Goal: Transaction & Acquisition: Purchase product/service

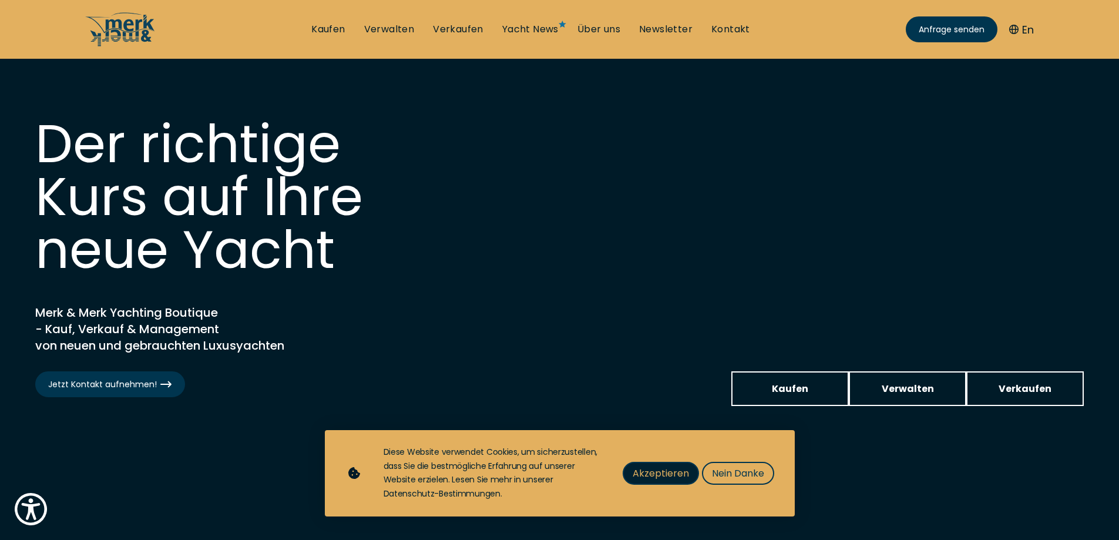
click at [680, 471] on span "Akzeptieren" at bounding box center [661, 473] width 56 height 15
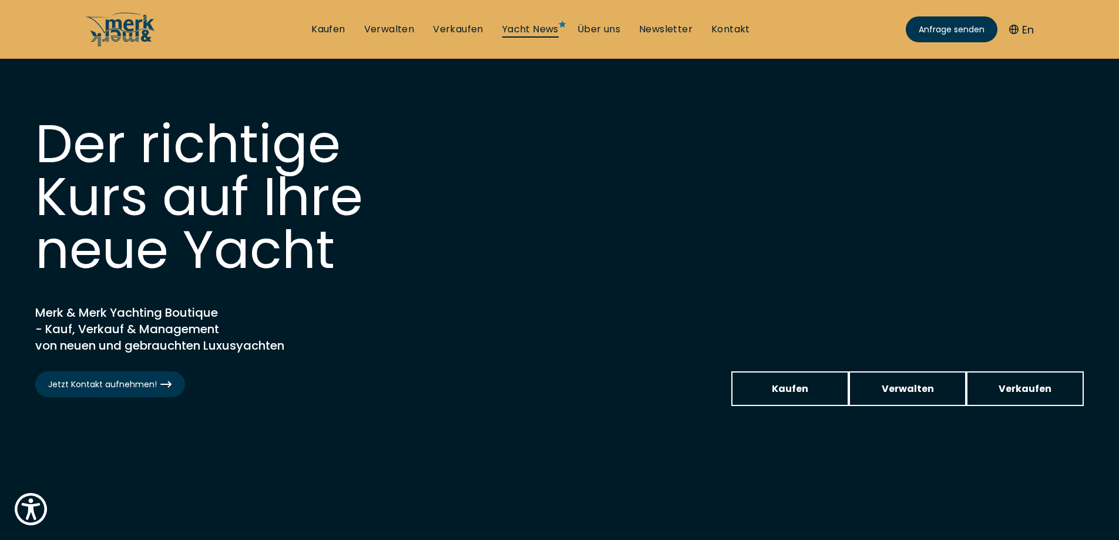
click at [540, 25] on link "Yacht News" at bounding box center [530, 29] width 56 height 13
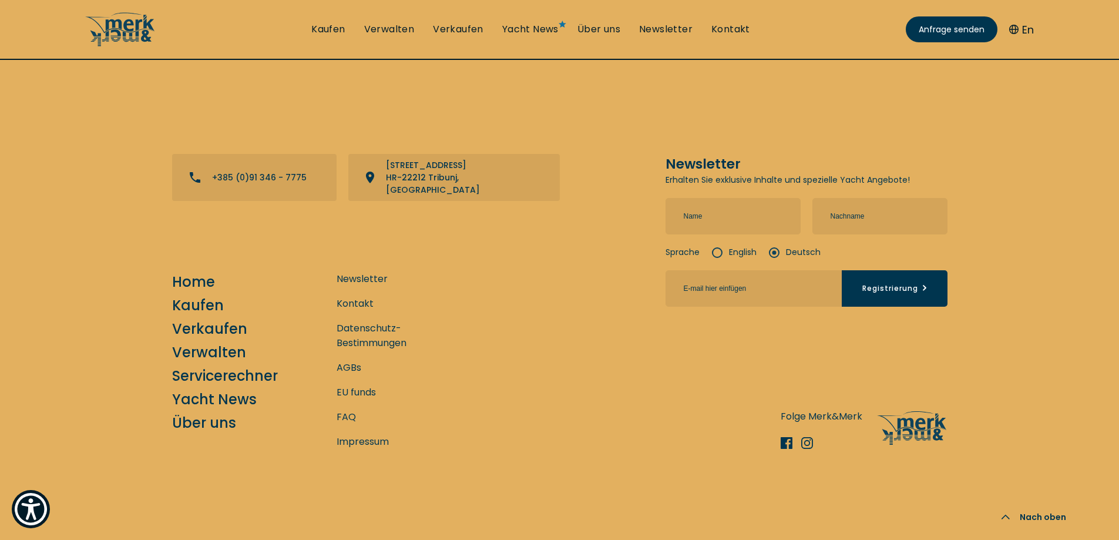
scroll to position [1697, 0]
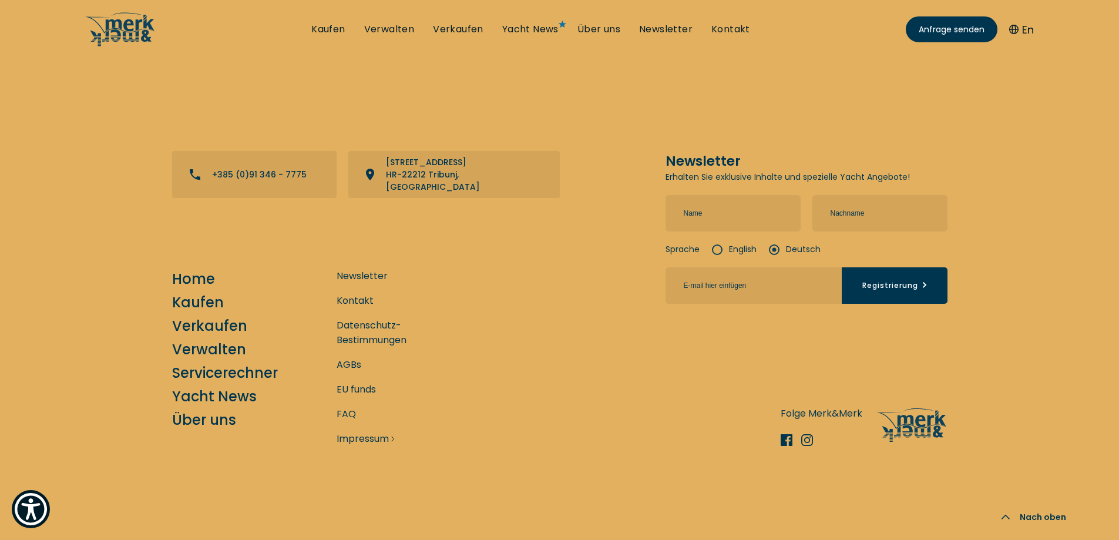
click at [357, 439] on link "Impressum" at bounding box center [363, 438] width 52 height 15
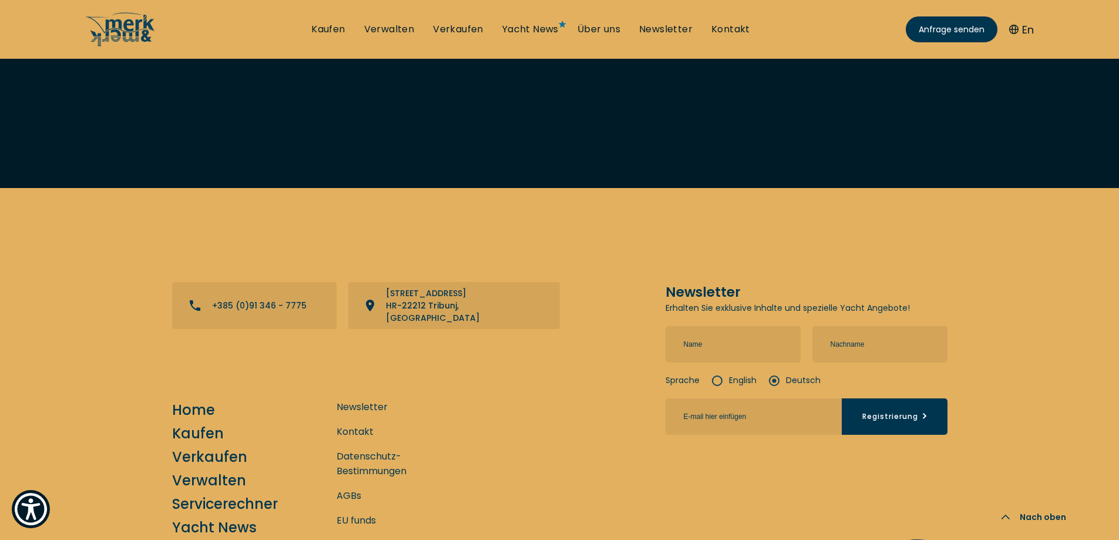
scroll to position [1875, 0]
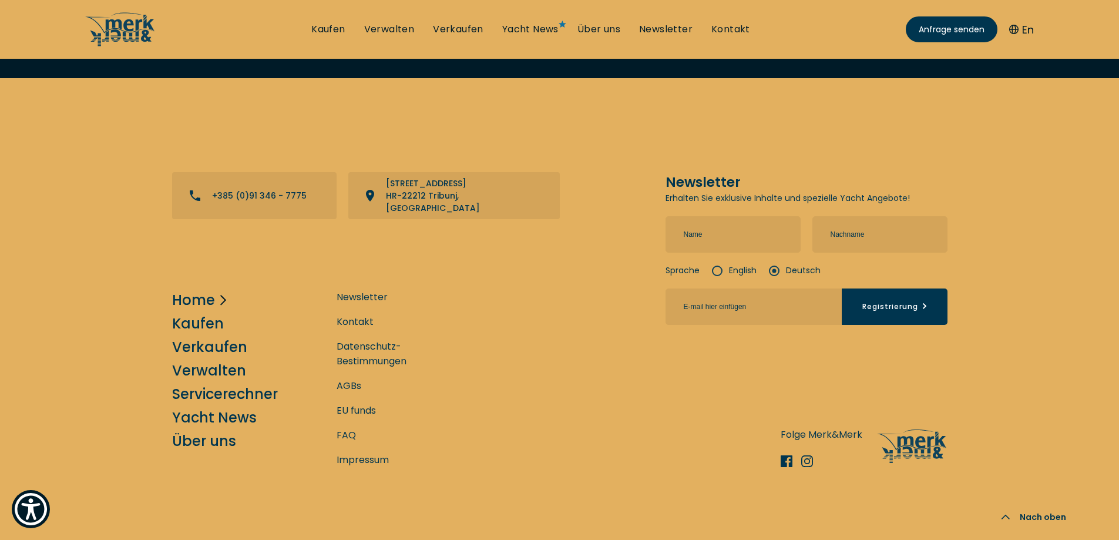
click at [194, 290] on link "Home" at bounding box center [193, 300] width 43 height 21
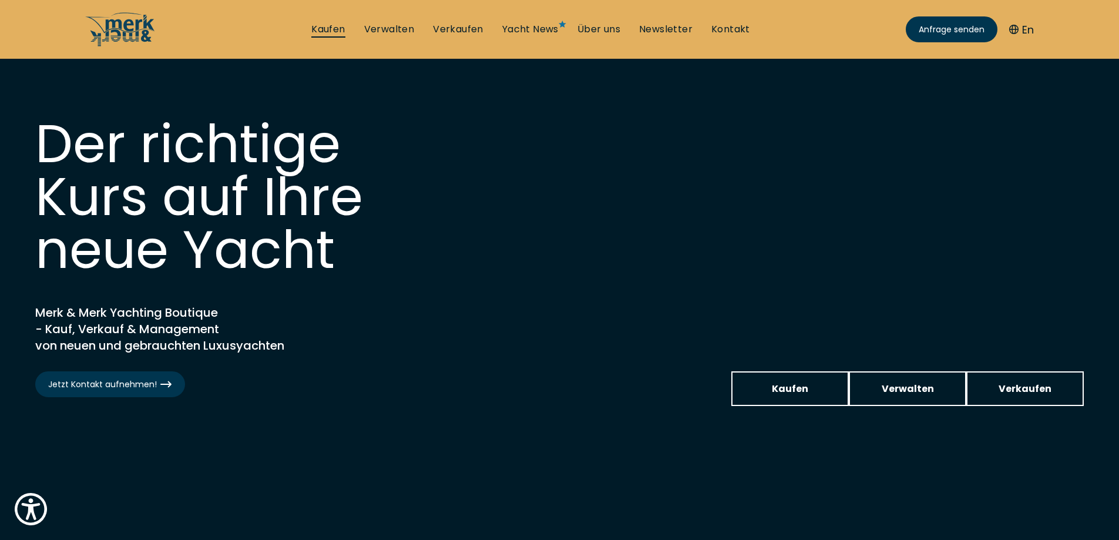
click at [325, 30] on link "Kaufen" at bounding box center [327, 29] width 33 height 13
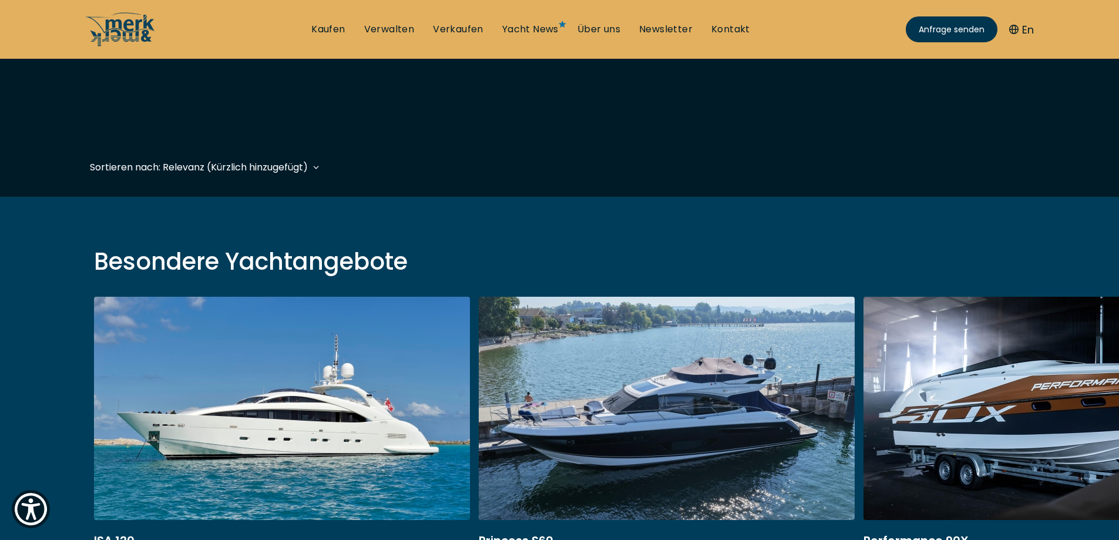
scroll to position [352, 0]
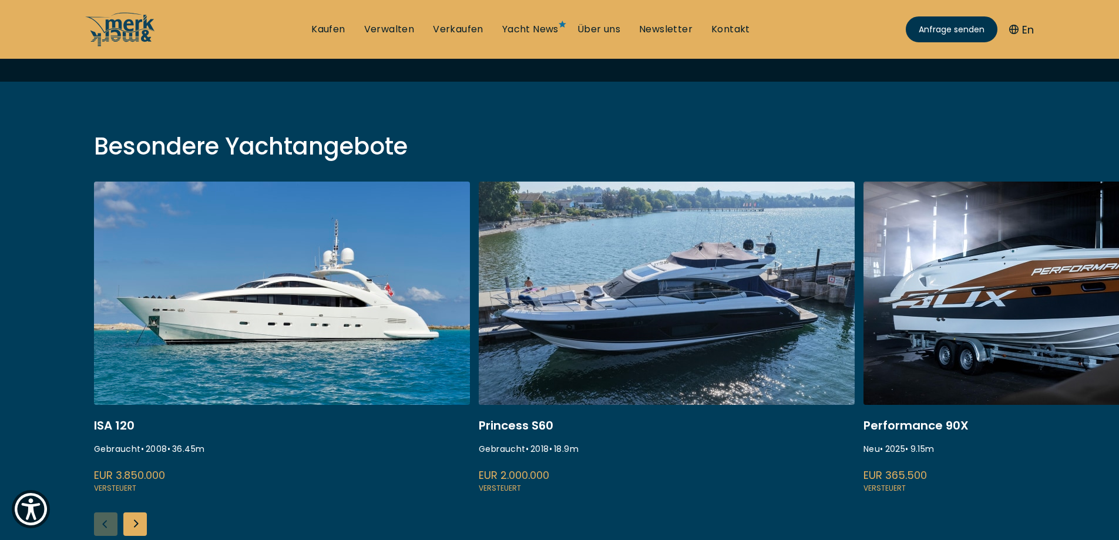
click at [654, 317] on link at bounding box center [667, 338] width 376 height 313
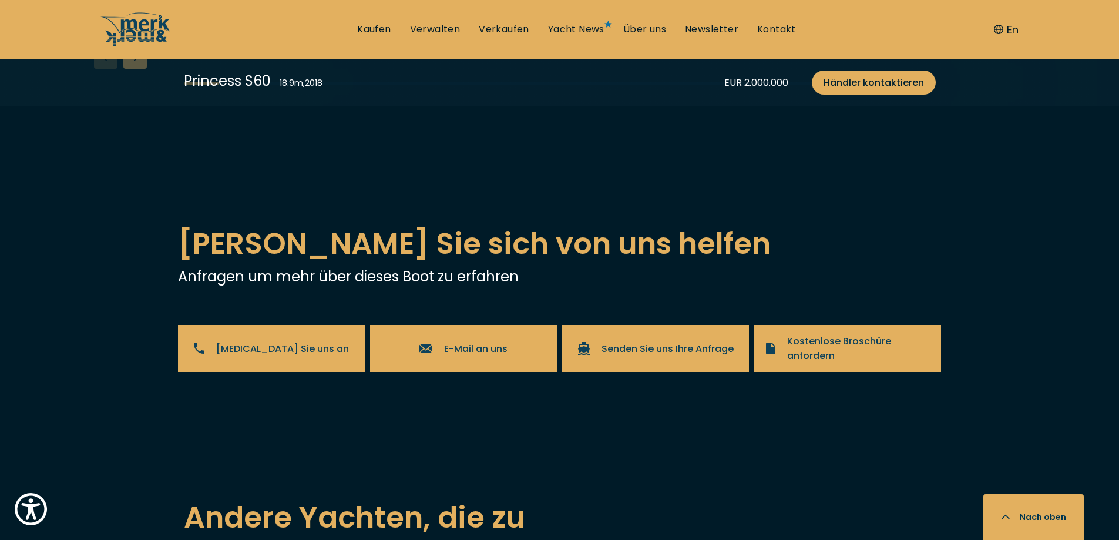
scroll to position [2115, 0]
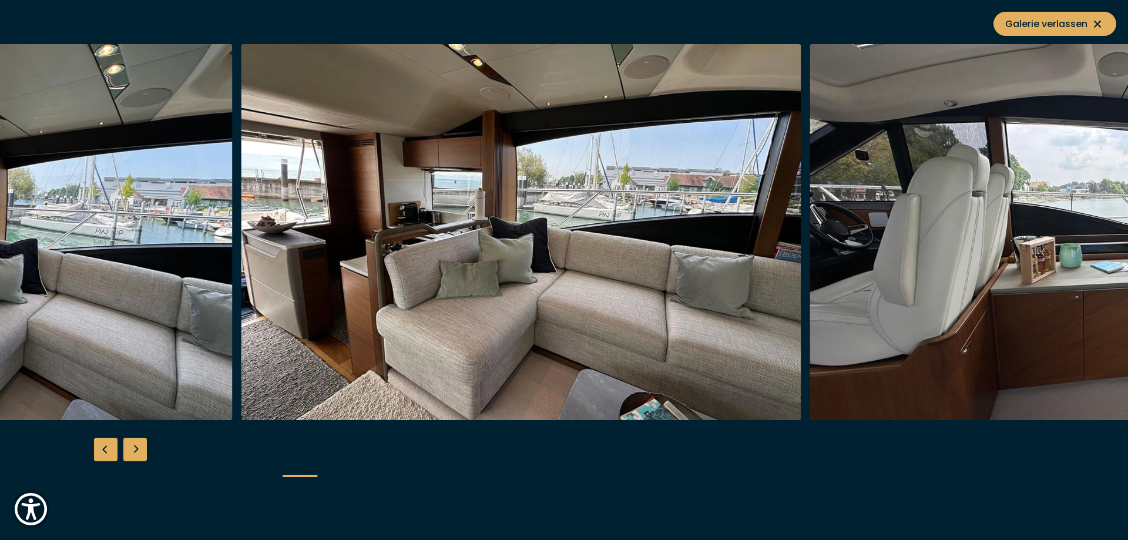
click at [375, 323] on img "button" at bounding box center [521, 232] width 560 height 376
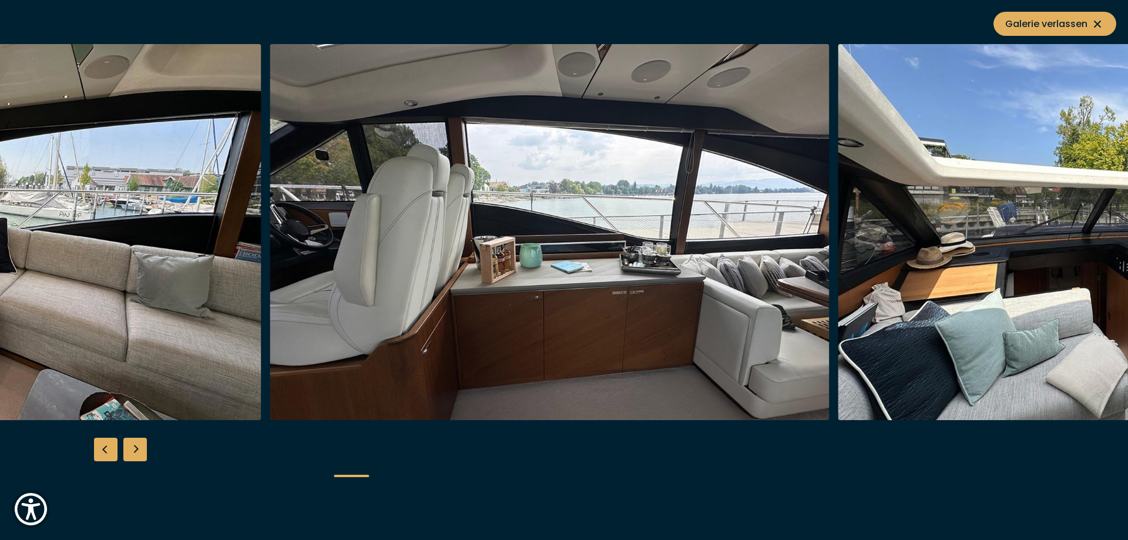
click at [407, 352] on img "button" at bounding box center [550, 232] width 560 height 376
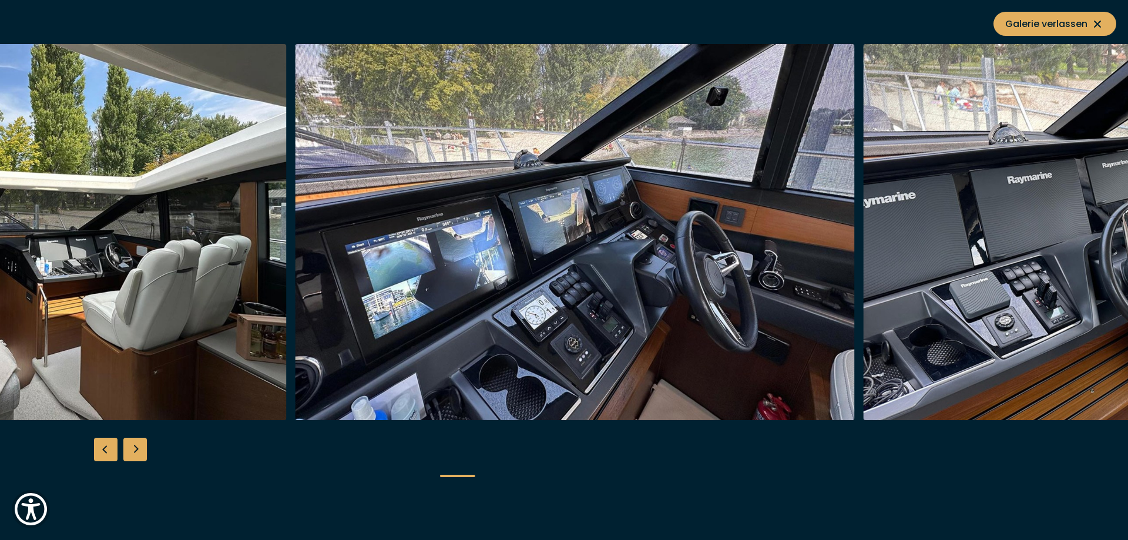
click at [251, 306] on img "button" at bounding box center [7, 232] width 560 height 376
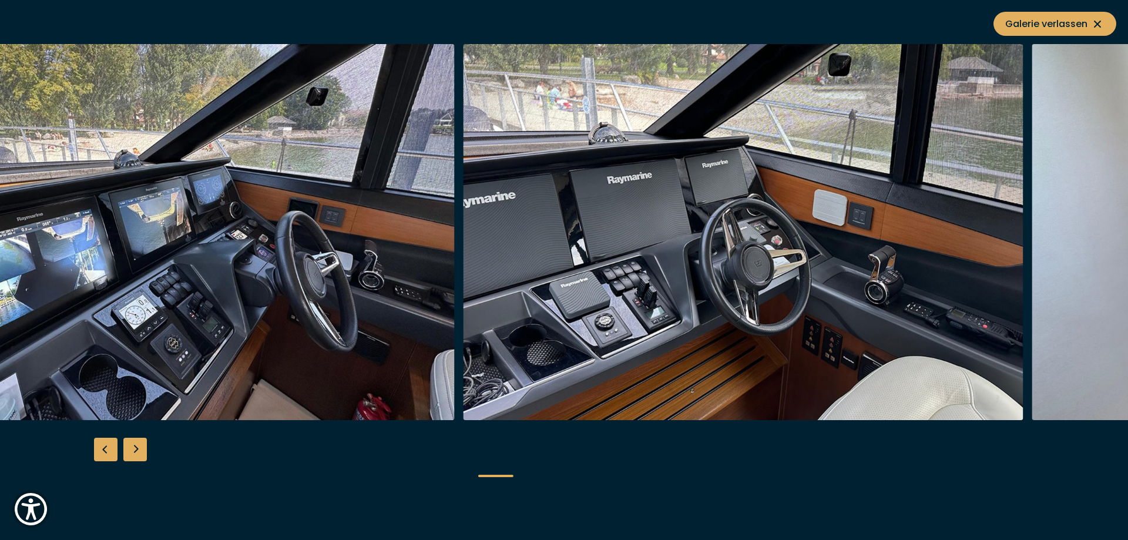
click at [653, 328] on img "button" at bounding box center [744, 232] width 560 height 376
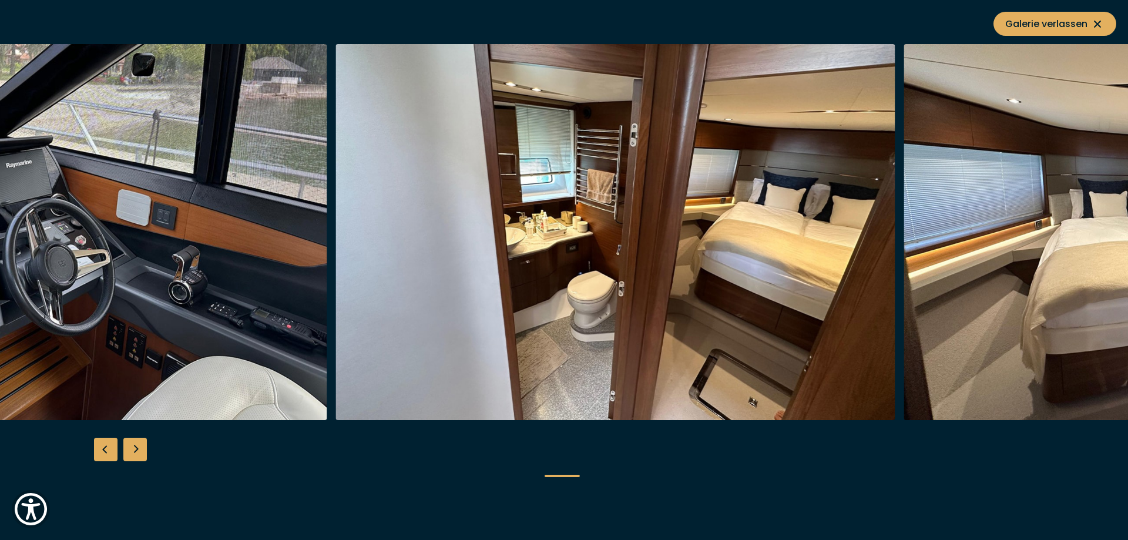
click at [197, 274] on img "button" at bounding box center [47, 232] width 560 height 376
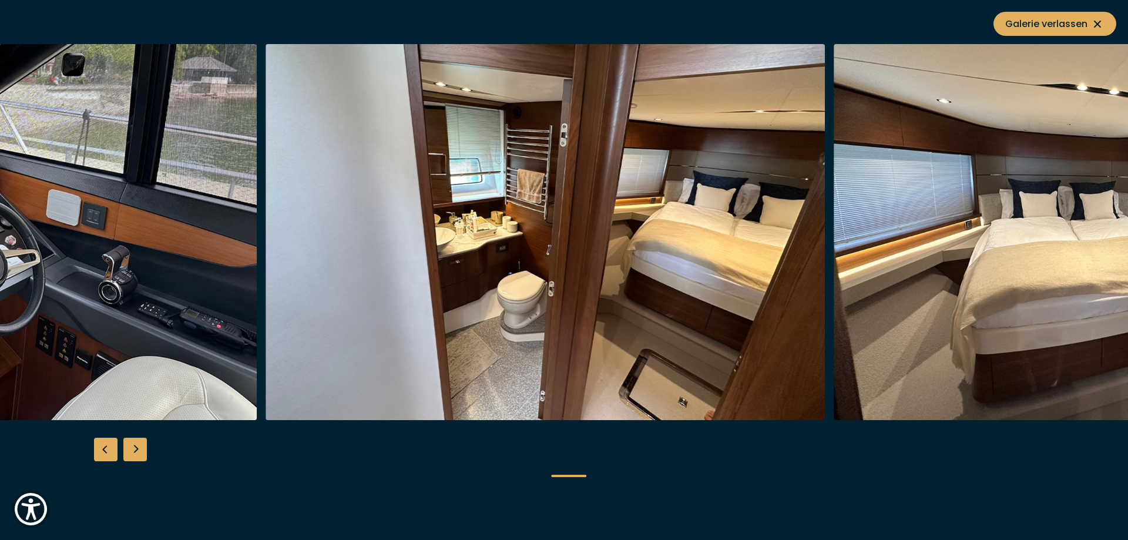
click at [664, 344] on img "button" at bounding box center [546, 232] width 560 height 376
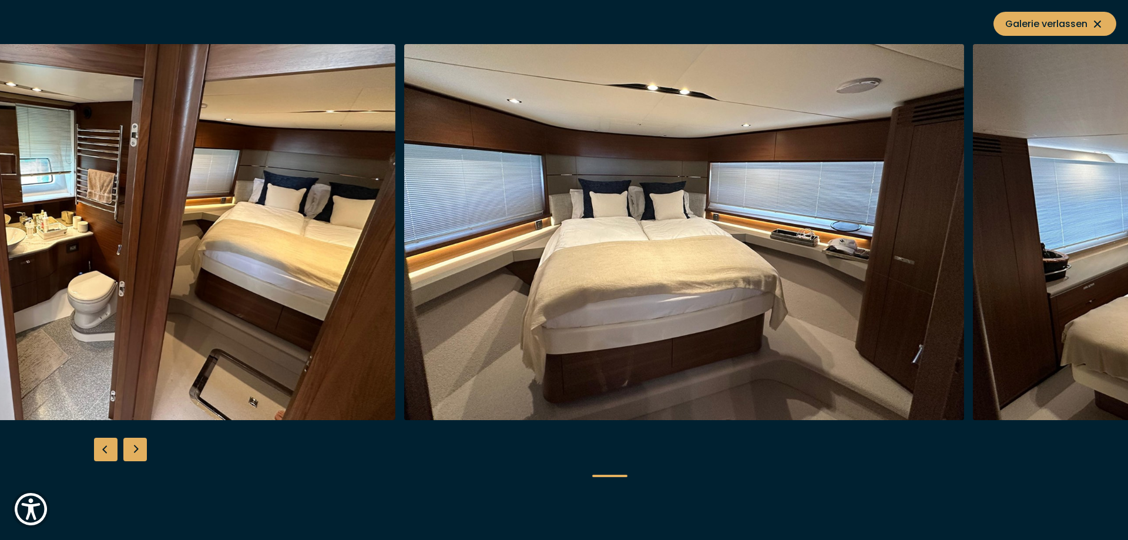
click at [349, 323] on img "button" at bounding box center [116, 232] width 560 height 376
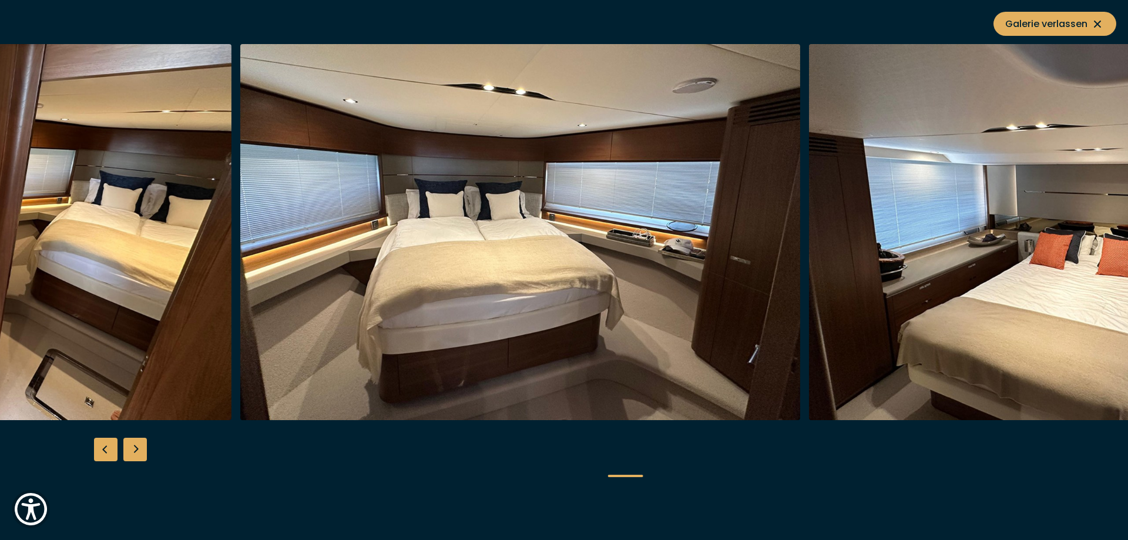
click at [679, 336] on img "button" at bounding box center [520, 232] width 560 height 376
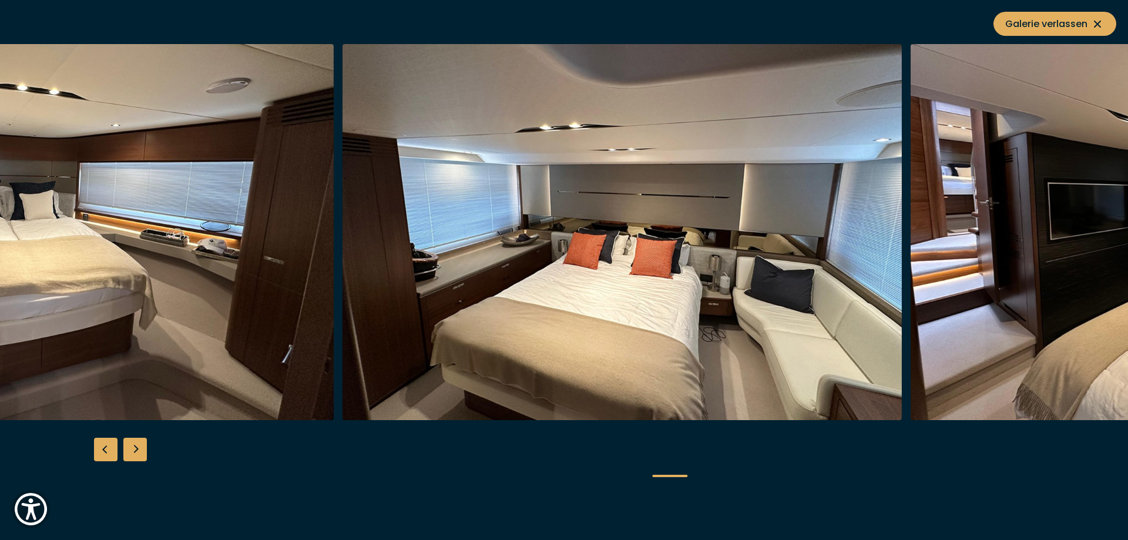
click at [303, 298] on img "button" at bounding box center [54, 232] width 560 height 376
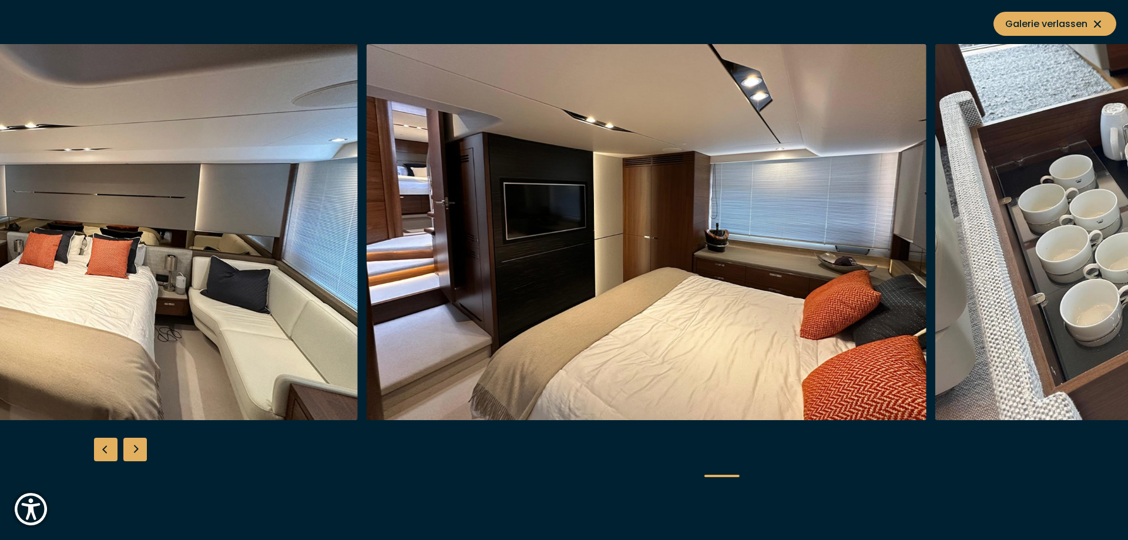
click at [280, 297] on img "button" at bounding box center [78, 232] width 560 height 376
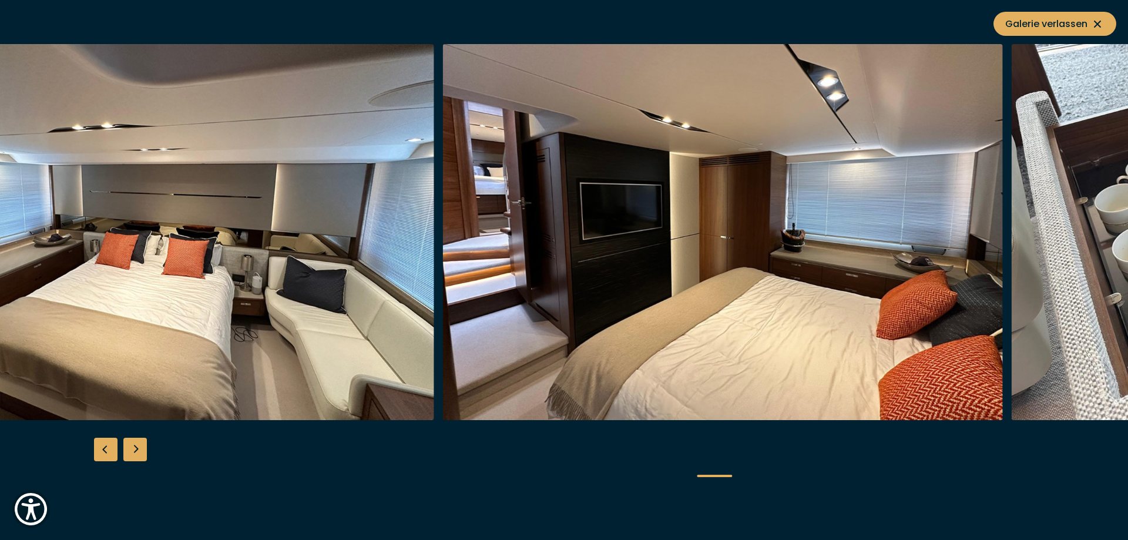
click at [272, 276] on img "button" at bounding box center [155, 232] width 560 height 376
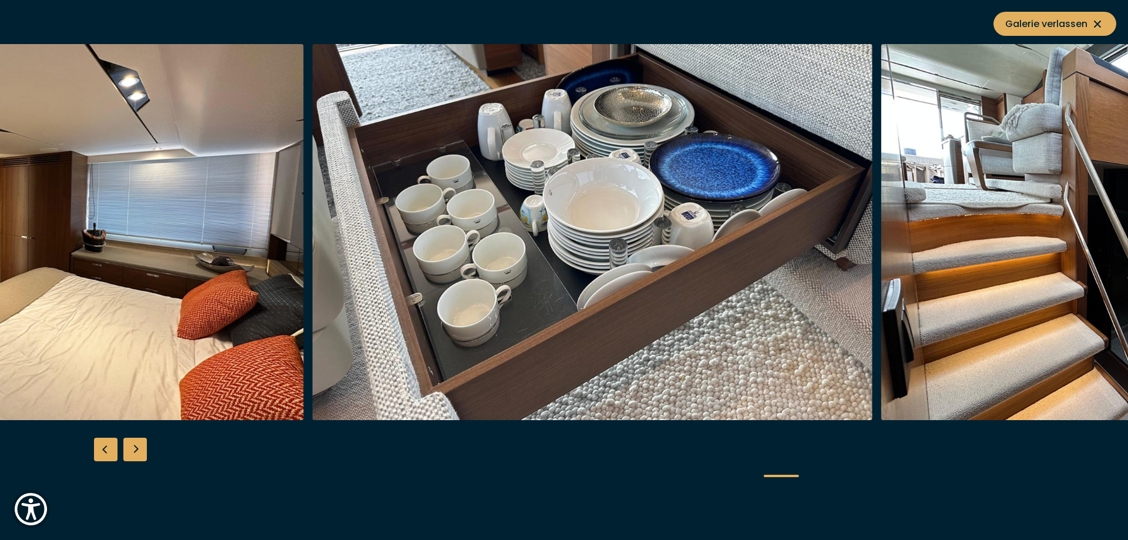
click at [266, 268] on img "button" at bounding box center [24, 232] width 560 height 376
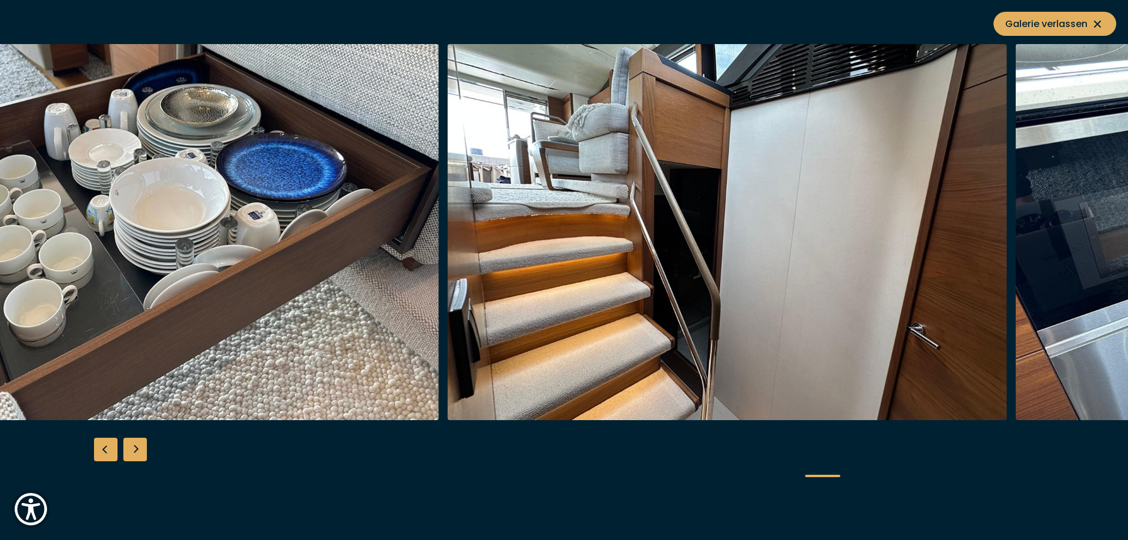
click at [338, 295] on img "button" at bounding box center [159, 232] width 560 height 376
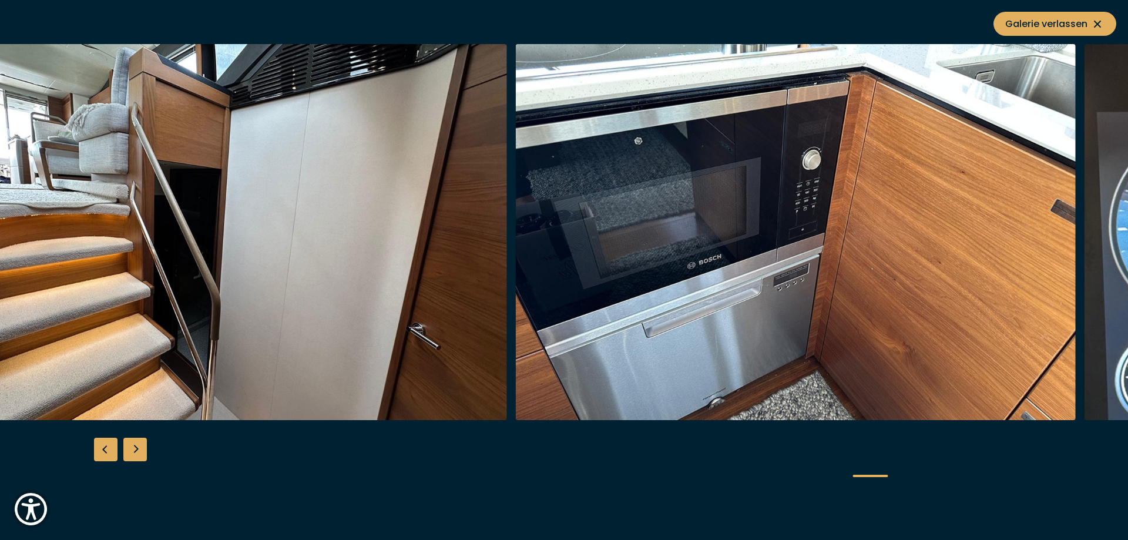
click at [284, 274] on img "button" at bounding box center [227, 232] width 560 height 376
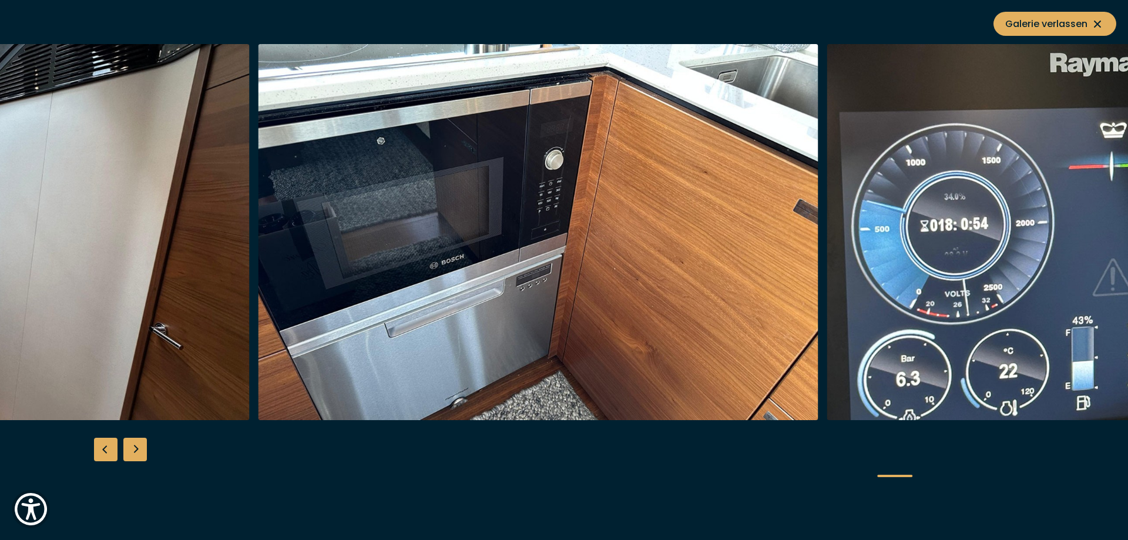
click at [612, 301] on img "button" at bounding box center [538, 232] width 560 height 376
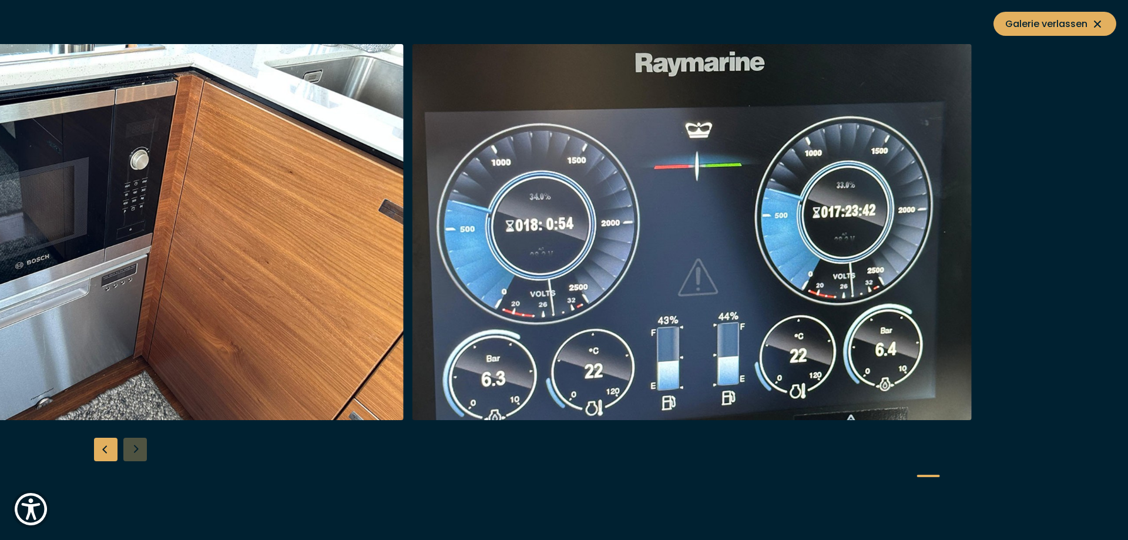
click at [175, 277] on img "button" at bounding box center [124, 232] width 560 height 376
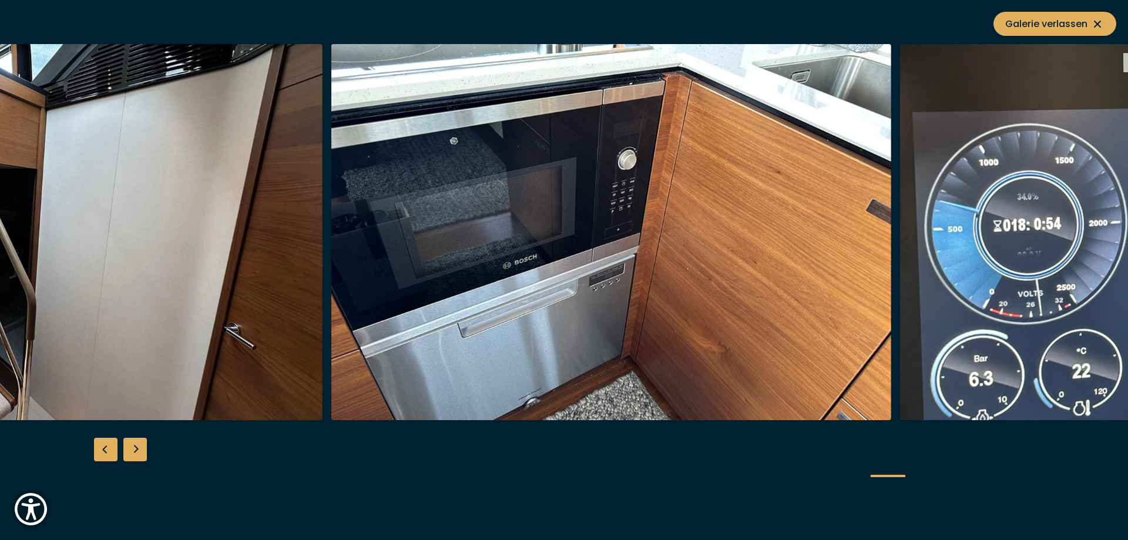
click at [891, 264] on img "button" at bounding box center [611, 232] width 560 height 376
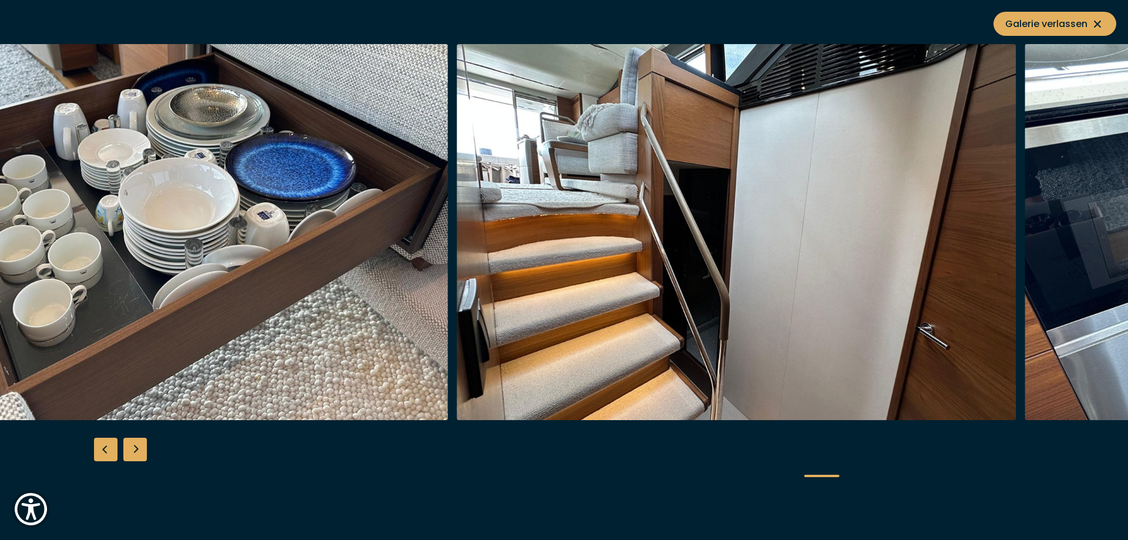
click at [905, 264] on img "button" at bounding box center [736, 232] width 560 height 376
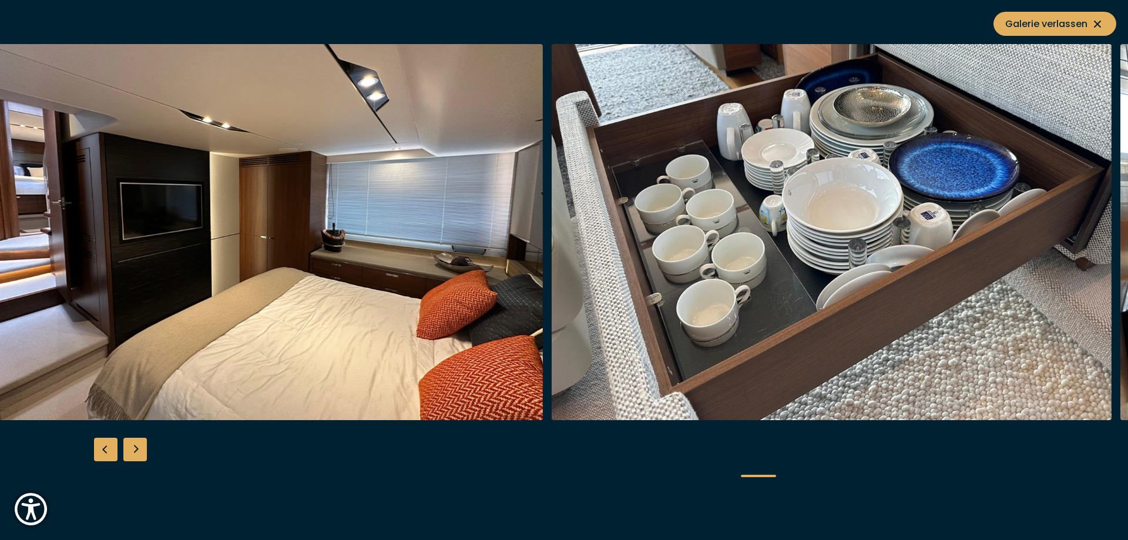
click at [543, 261] on img "button" at bounding box center [263, 232] width 560 height 376
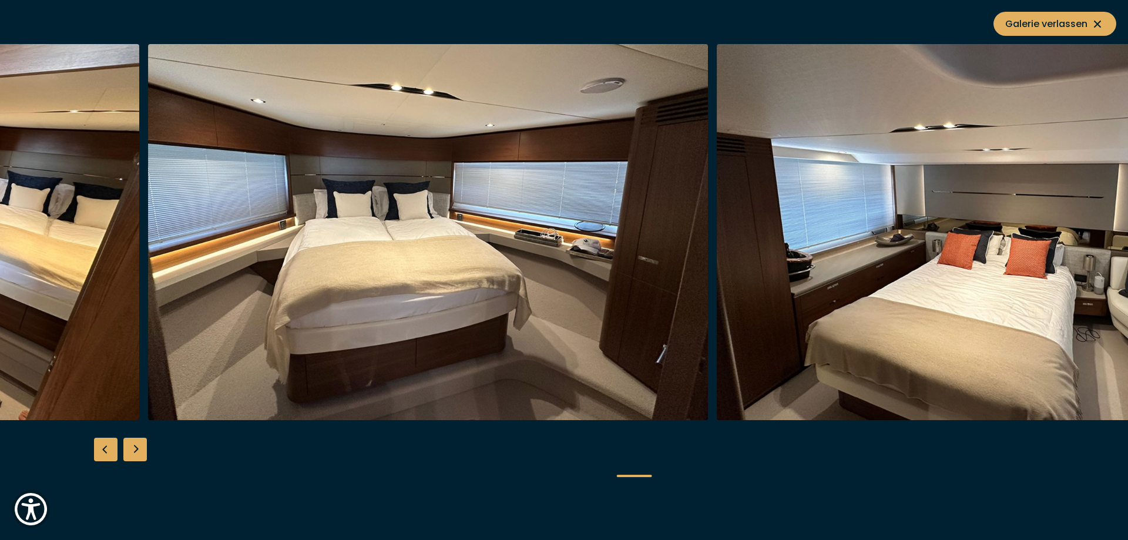
click at [812, 228] on img "button" at bounding box center [997, 232] width 560 height 376
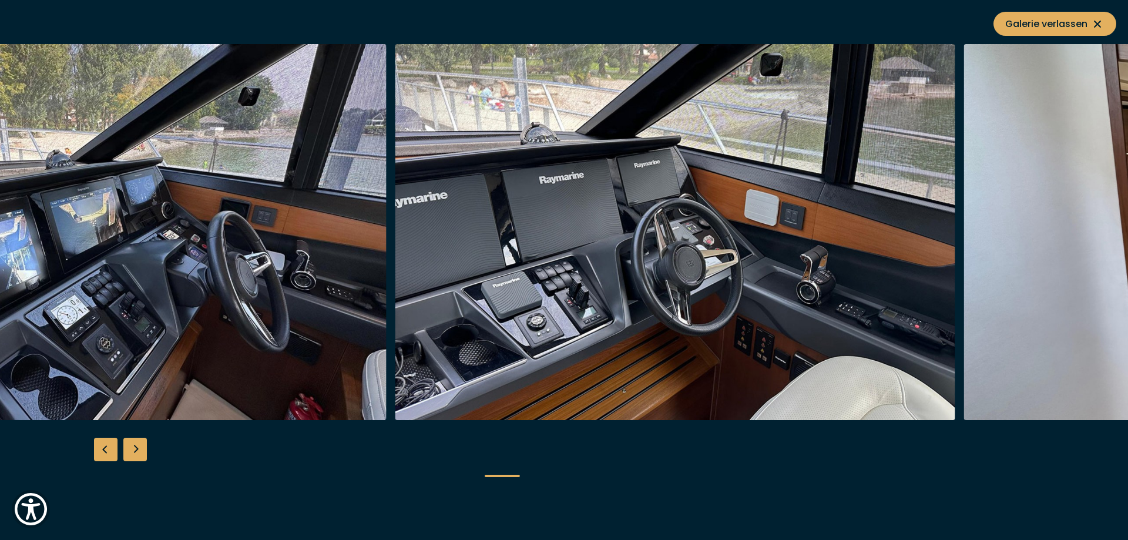
click at [790, 233] on img "button" at bounding box center [675, 232] width 560 height 376
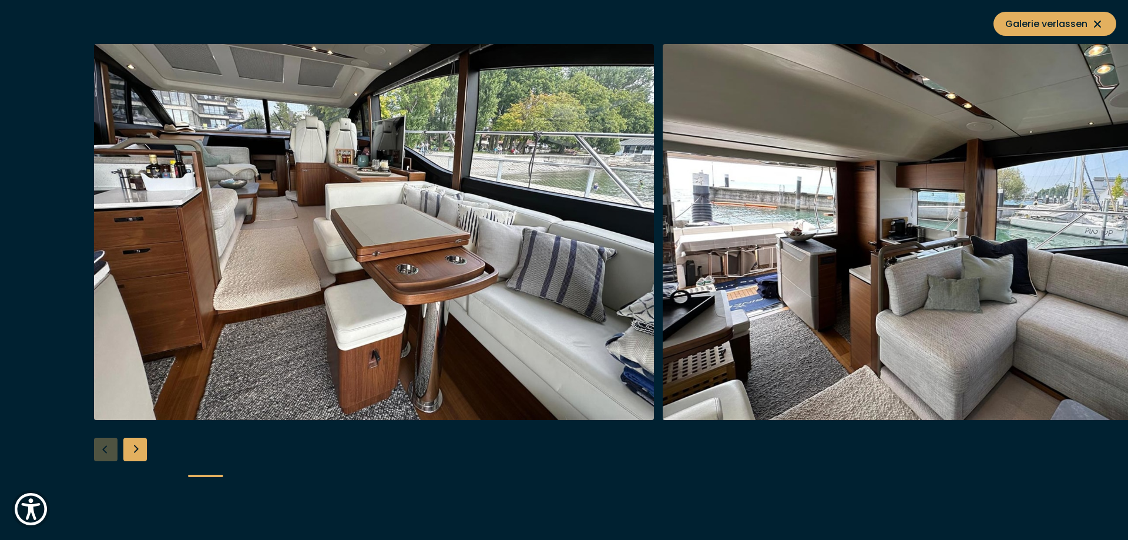
click at [871, 222] on div at bounding box center [658, 232] width 1128 height 376
click at [1088, 23] on span "Galerie verlassen" at bounding box center [1054, 23] width 99 height 15
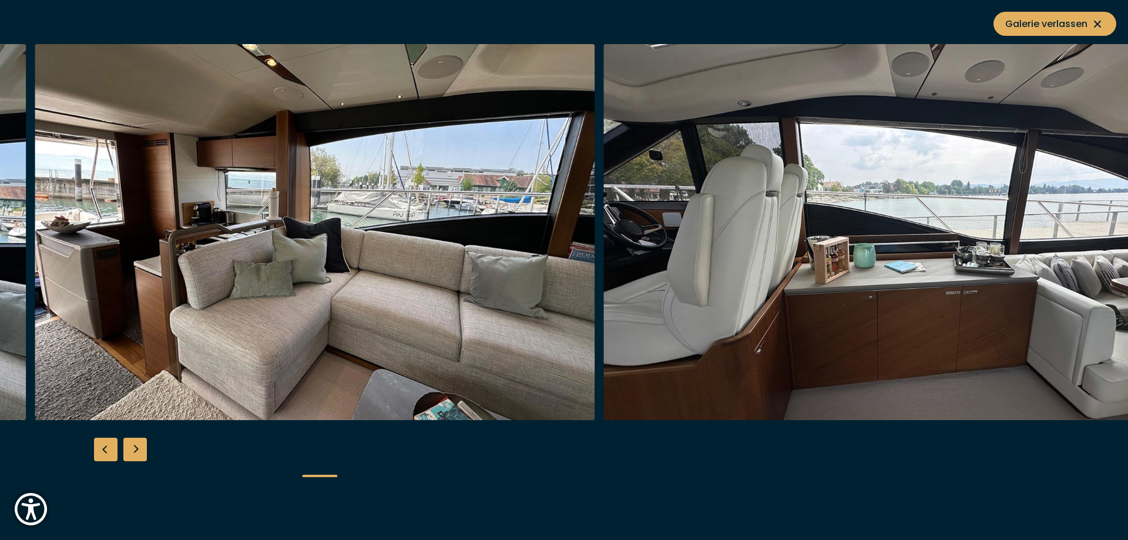
click at [595, 297] on img "button" at bounding box center [315, 232] width 560 height 376
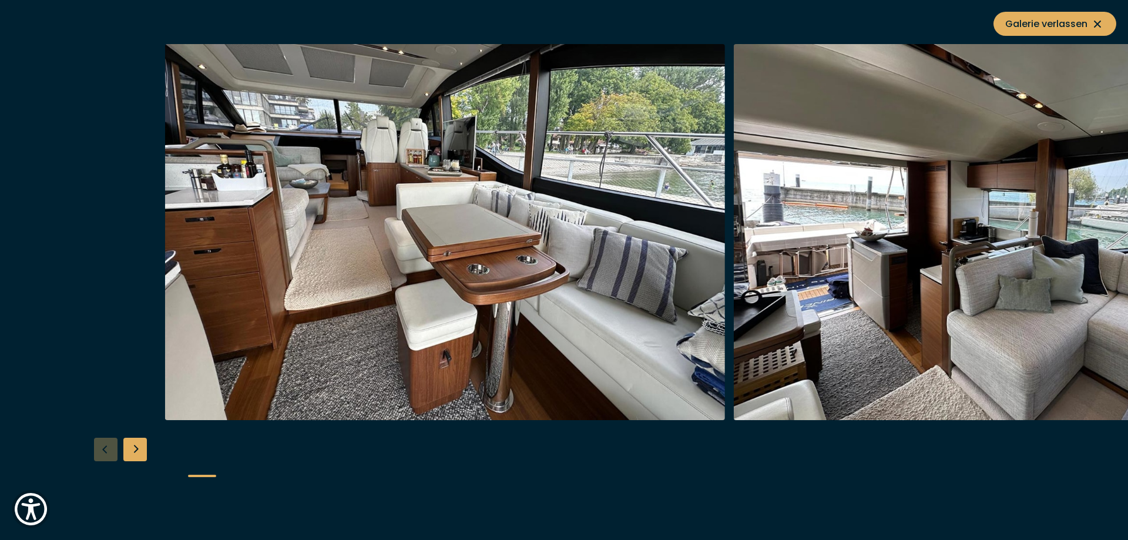
click at [657, 275] on img "button" at bounding box center [445, 232] width 560 height 376
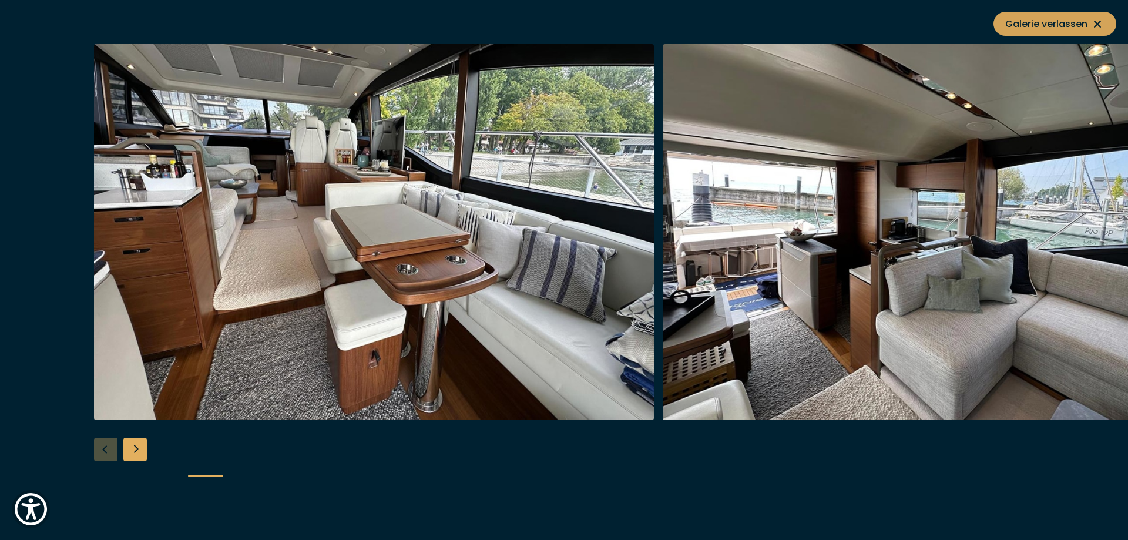
click at [1061, 29] on span "Galerie verlassen" at bounding box center [1054, 23] width 99 height 15
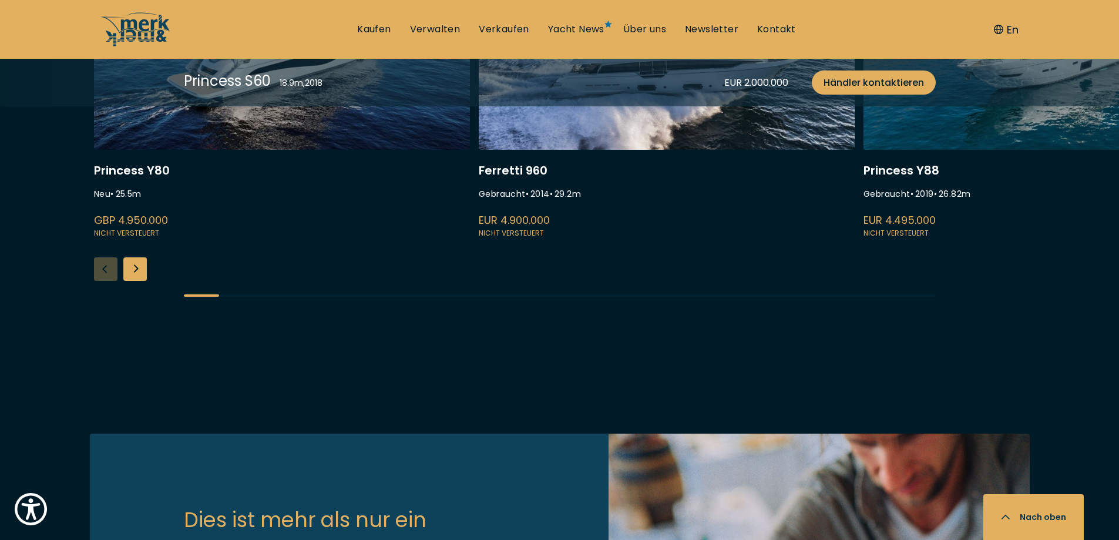
scroll to position [3055, 0]
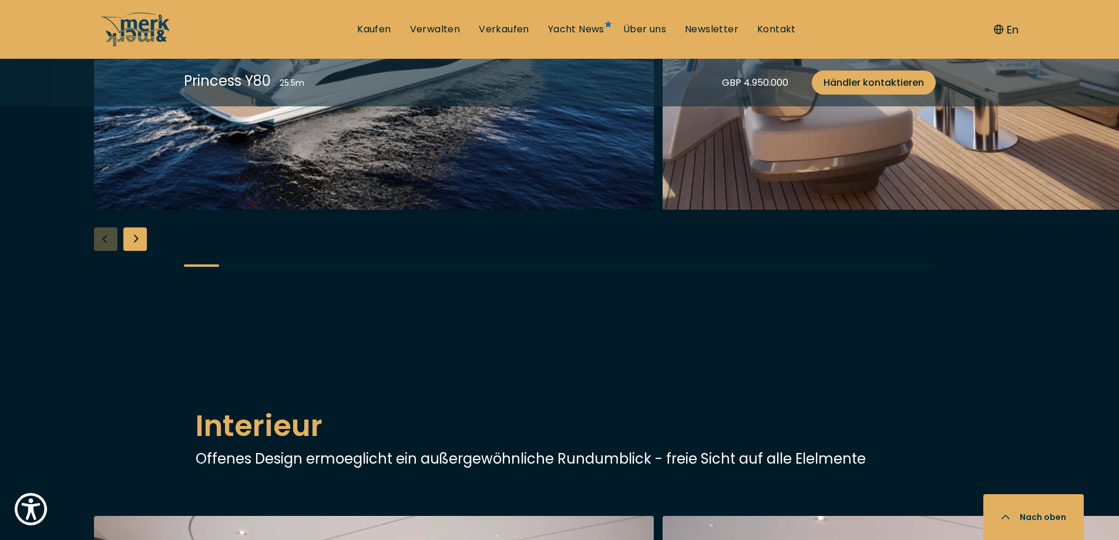
scroll to position [1410, 0]
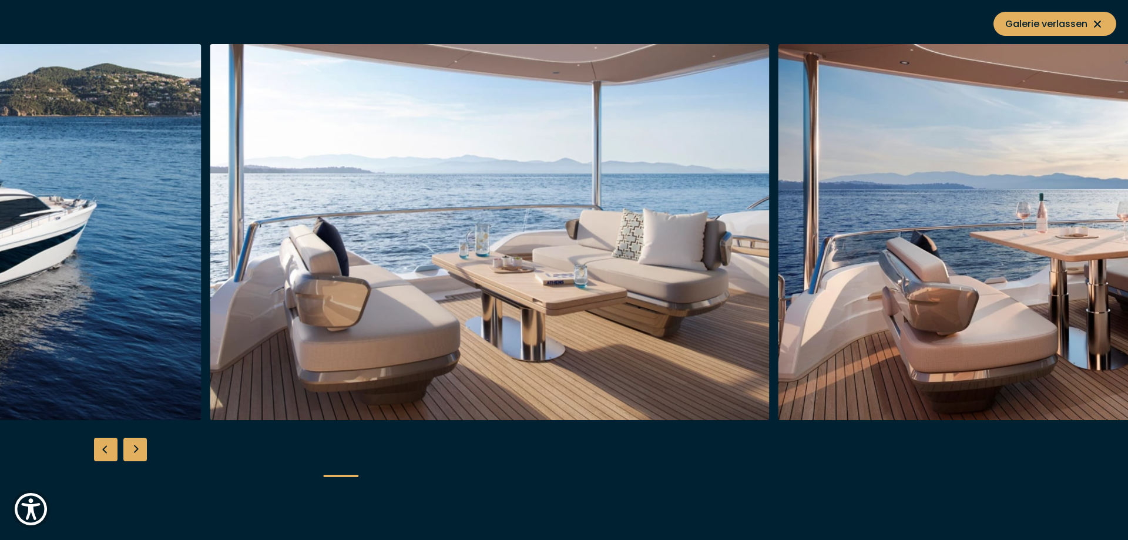
click at [305, 247] on img "button" at bounding box center [490, 232] width 560 height 376
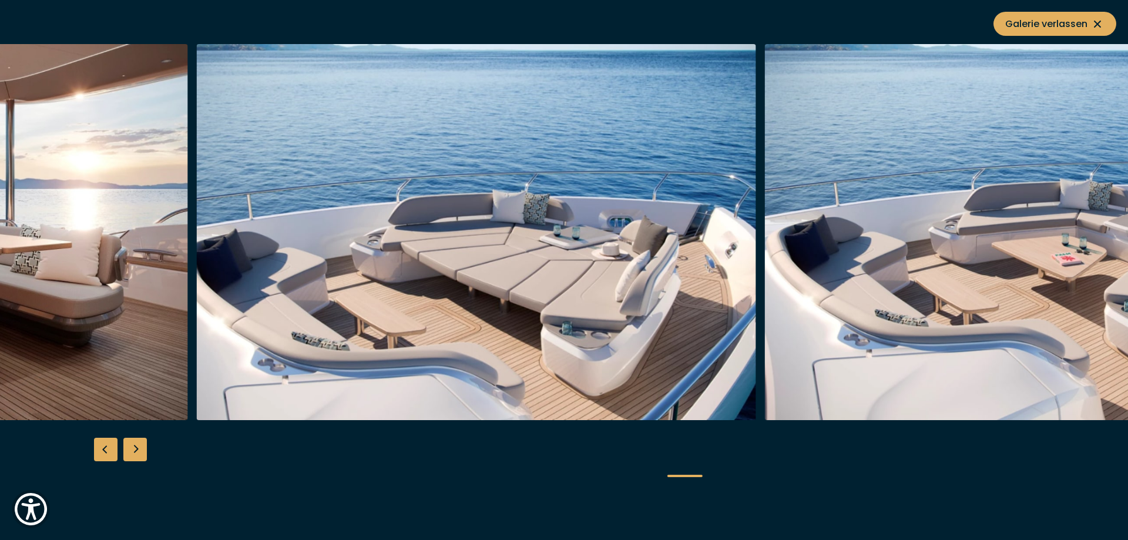
click at [470, 306] on img "button" at bounding box center [476, 232] width 560 height 376
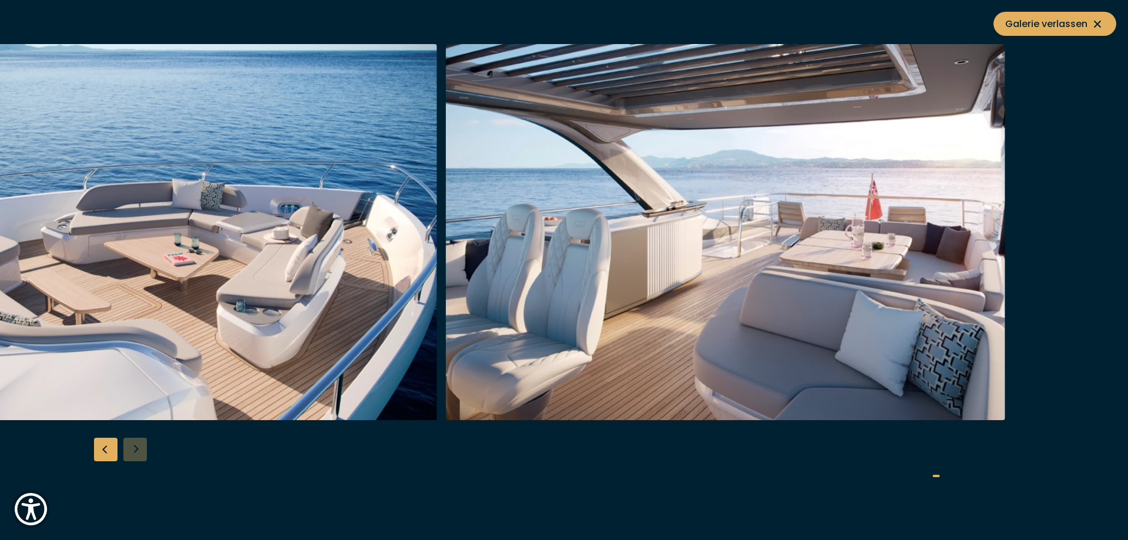
click at [196, 278] on img "button" at bounding box center [157, 232] width 560 height 376
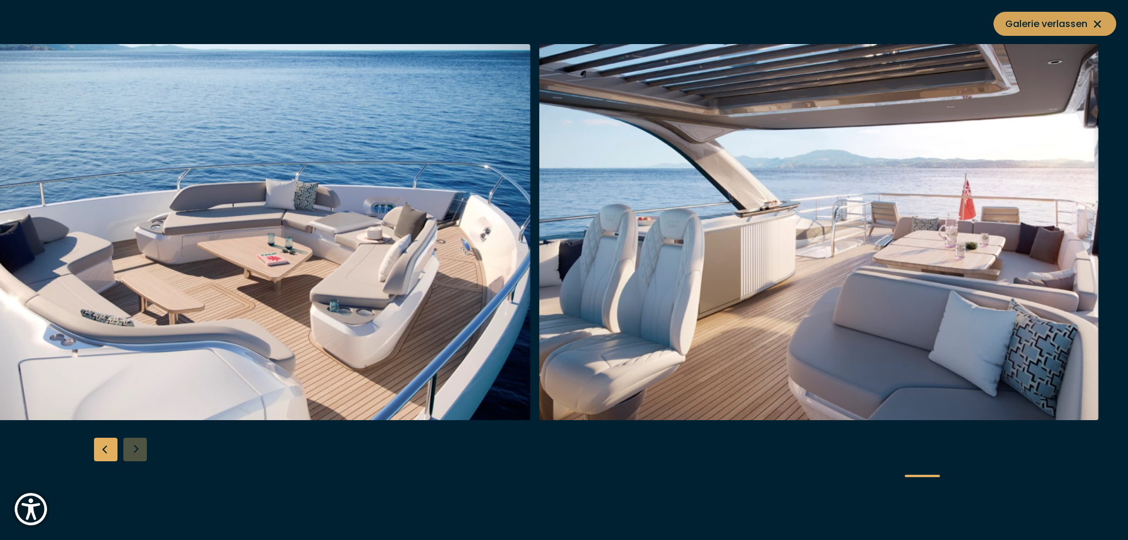
click at [1099, 26] on icon at bounding box center [1097, 24] width 14 height 14
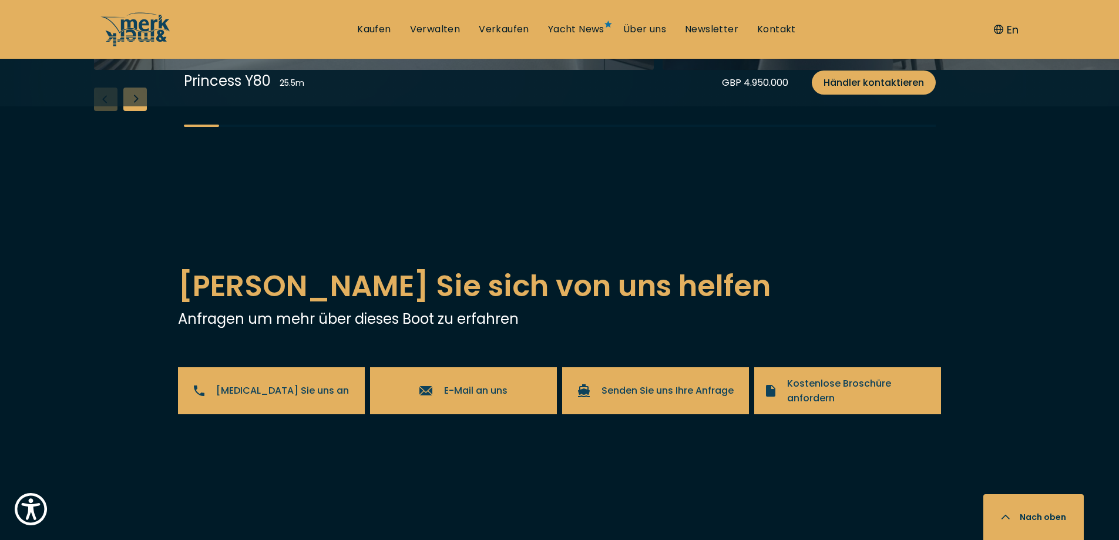
scroll to position [2115, 0]
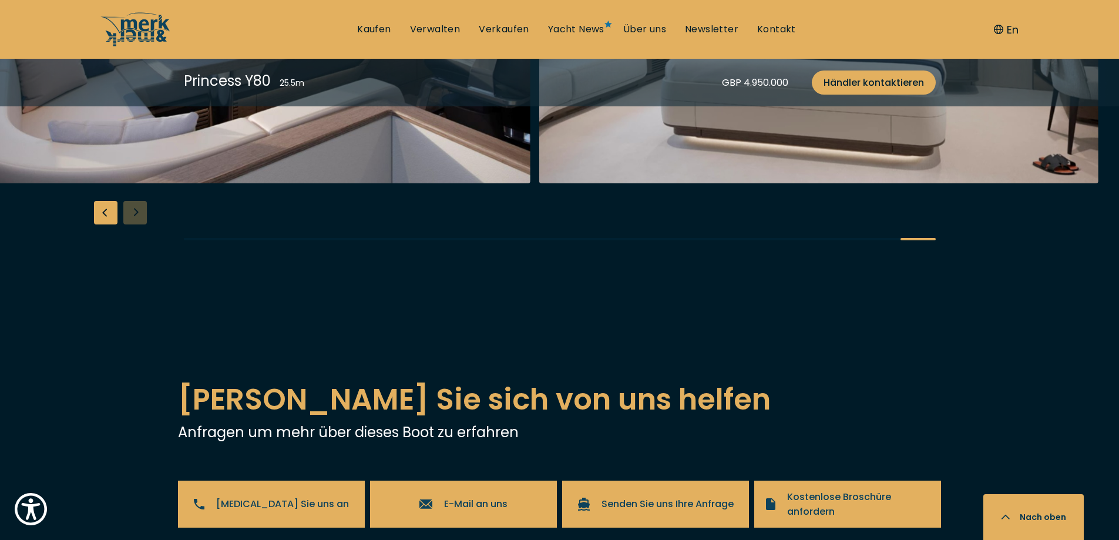
scroll to position [1762, 0]
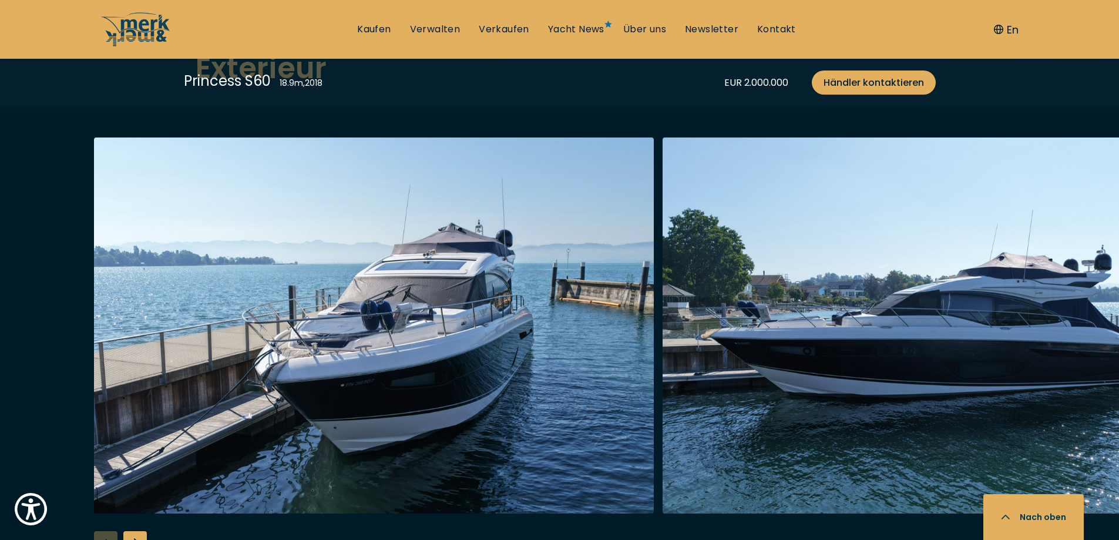
scroll to position [1410, 0]
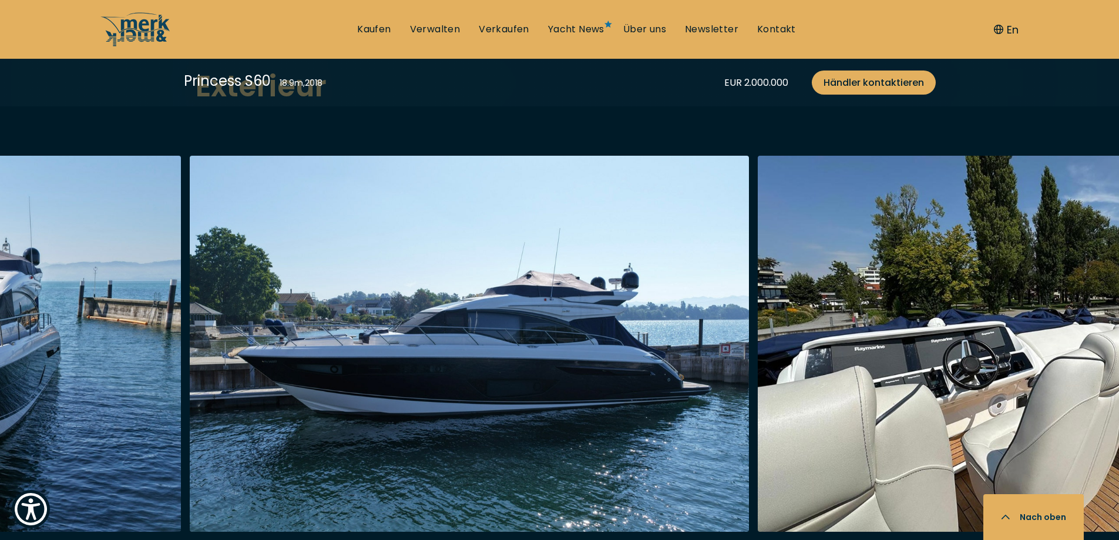
click at [321, 362] on img "button" at bounding box center [470, 344] width 560 height 376
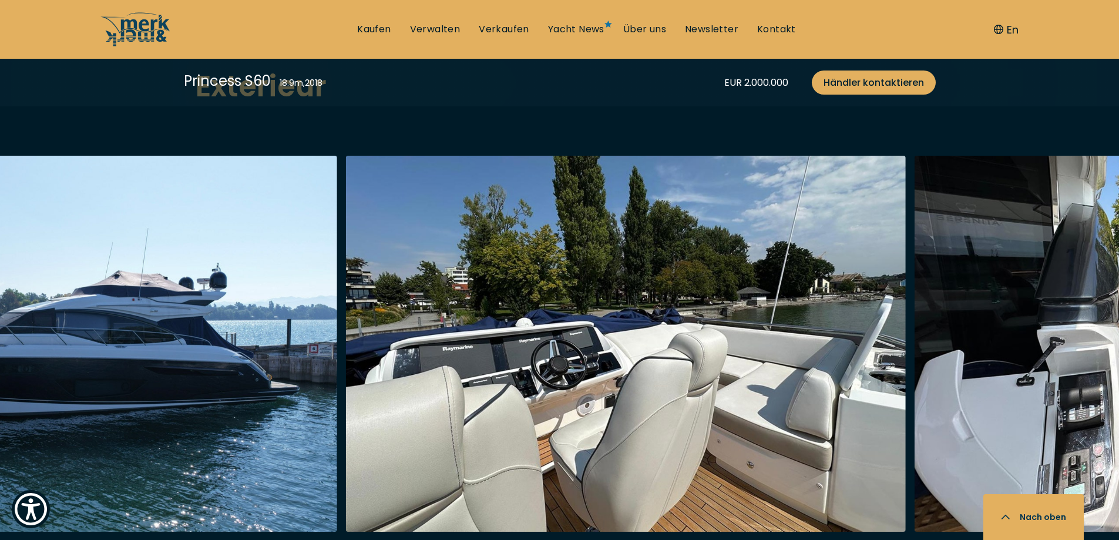
click at [493, 378] on img "button" at bounding box center [626, 344] width 560 height 376
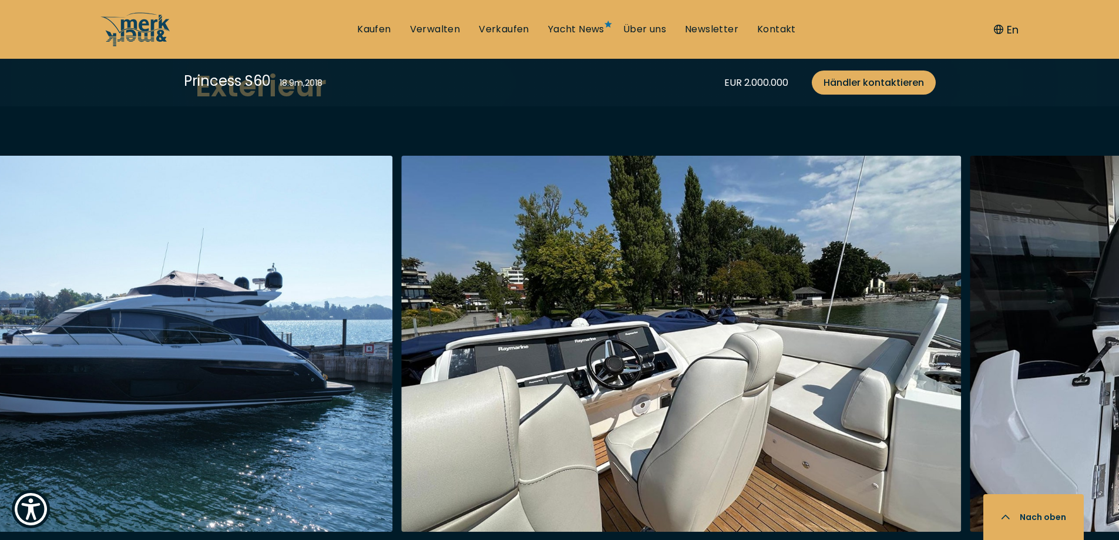
click at [596, 371] on img "button" at bounding box center [681, 344] width 560 height 376
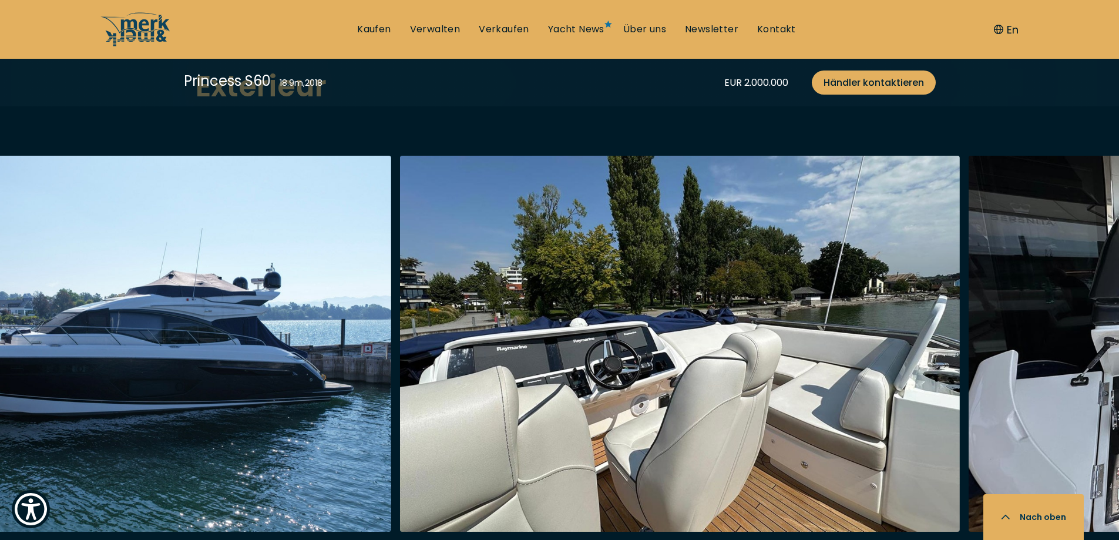
click at [738, 385] on img "button" at bounding box center [680, 344] width 560 height 376
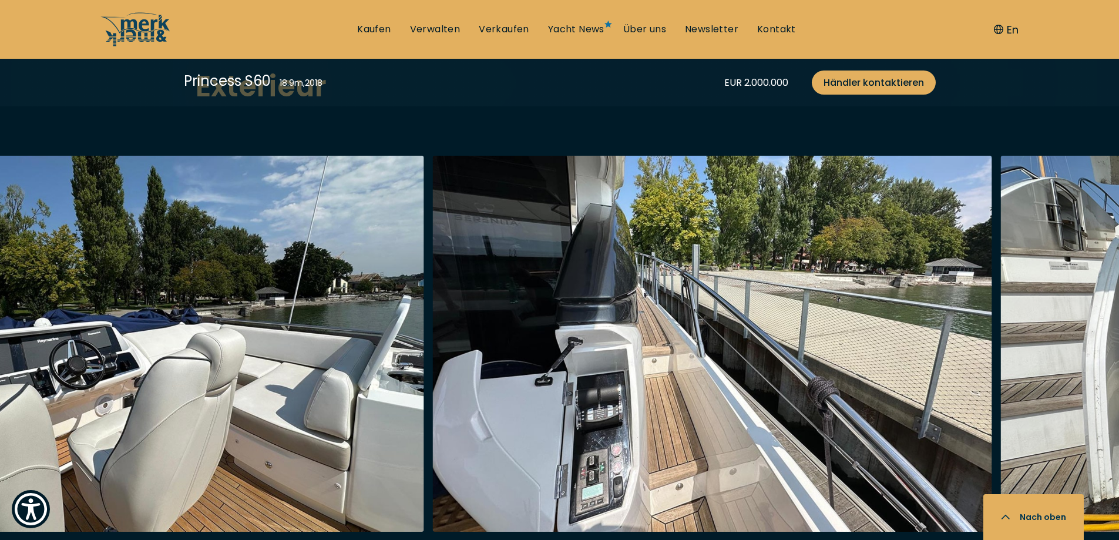
click at [308, 341] on img "button" at bounding box center [144, 344] width 560 height 376
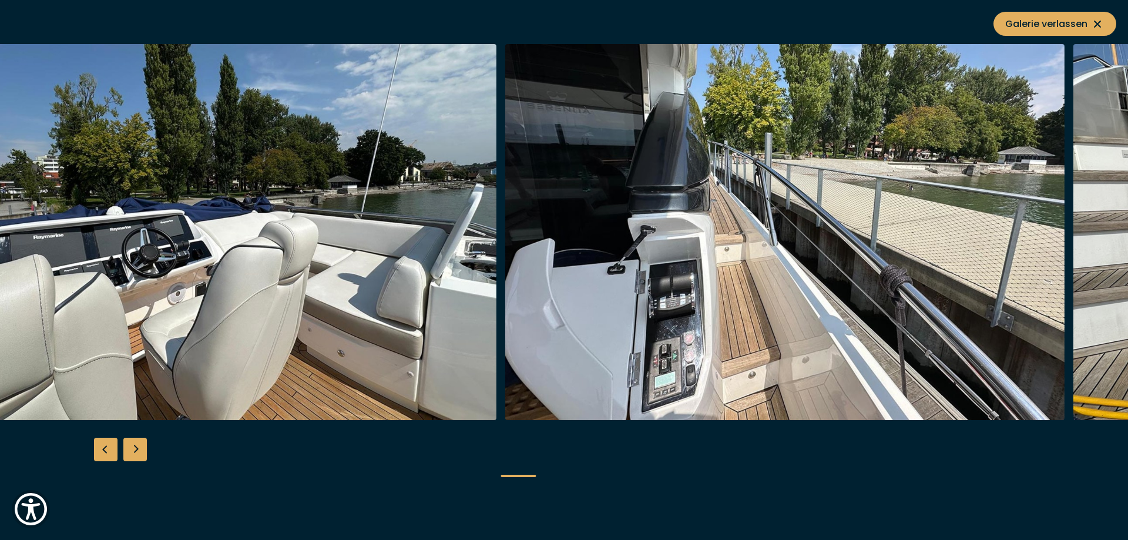
click at [730, 331] on img "button" at bounding box center [785, 232] width 560 height 376
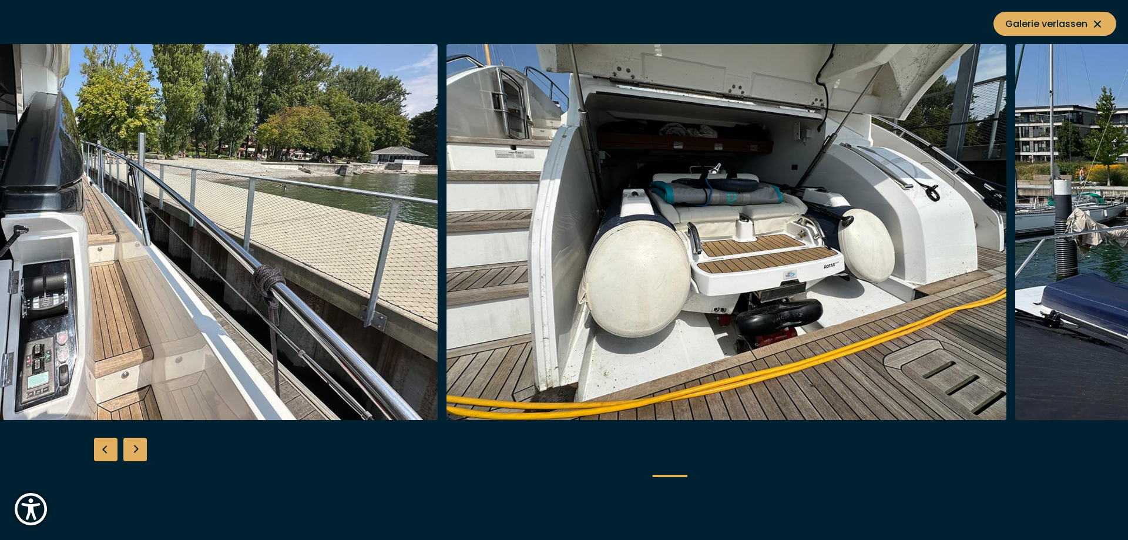
click at [211, 283] on img "button" at bounding box center [158, 232] width 560 height 376
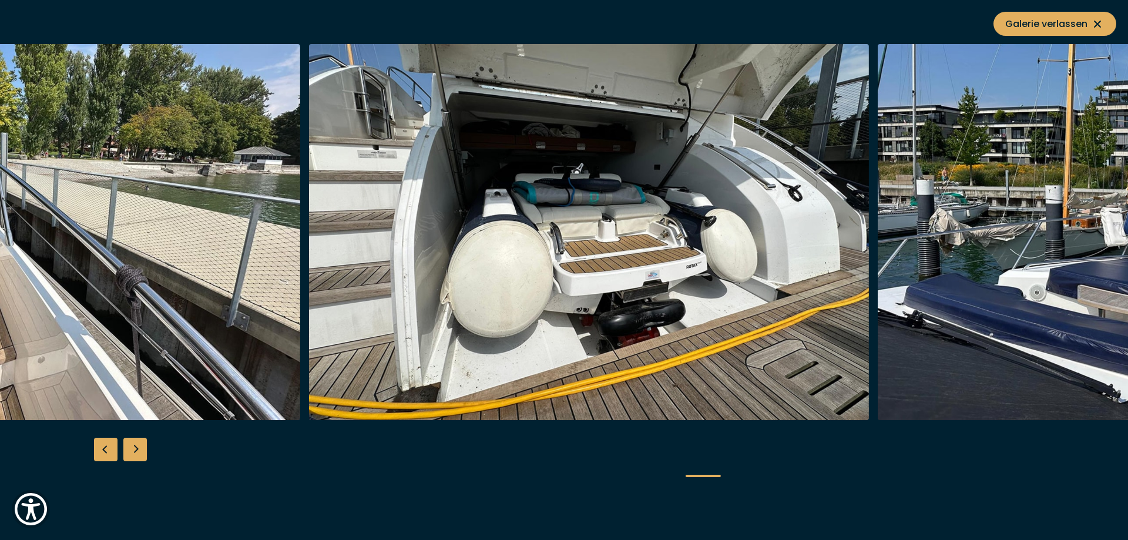
click at [676, 282] on img "button" at bounding box center [589, 232] width 560 height 376
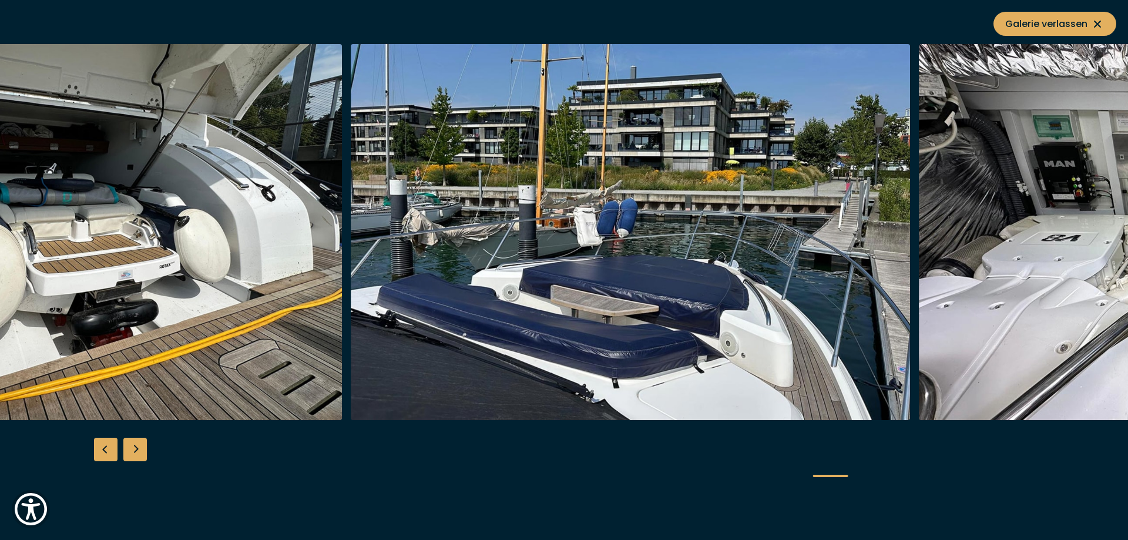
click at [286, 275] on img "button" at bounding box center [62, 232] width 560 height 376
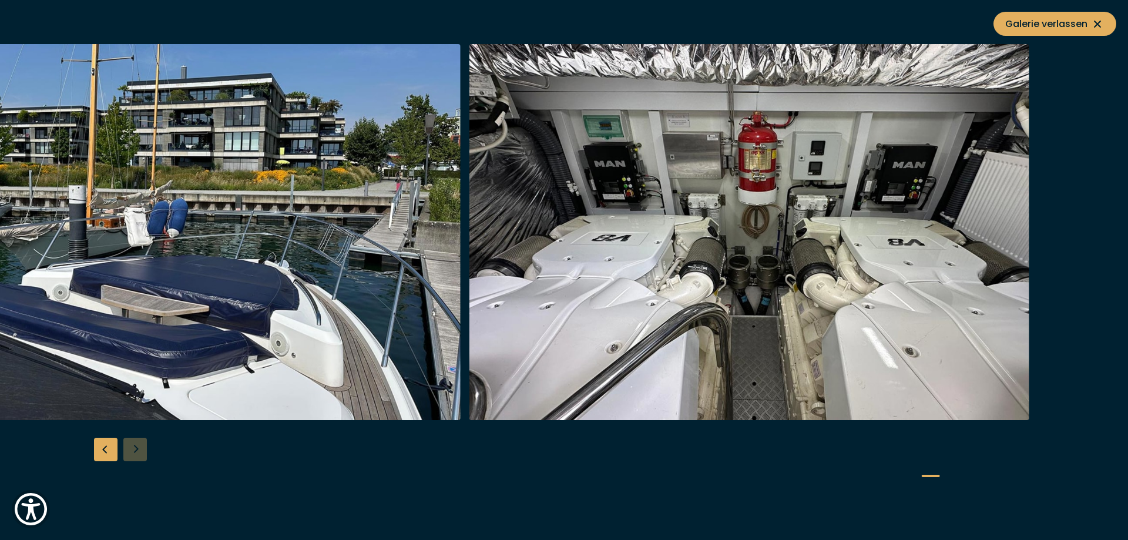
click at [252, 277] on img "button" at bounding box center [181, 232] width 560 height 376
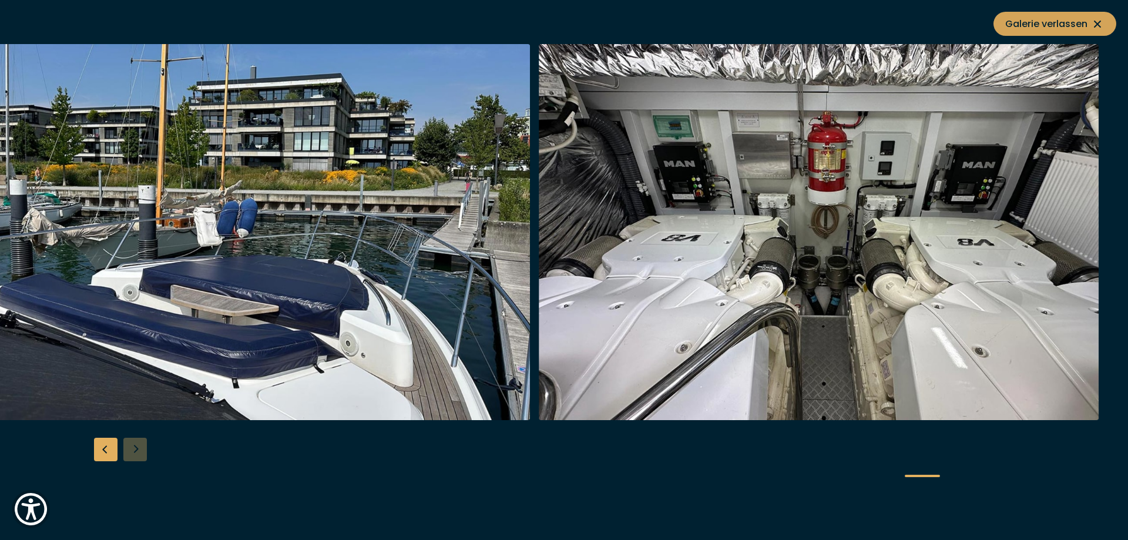
click at [1057, 26] on span "Galerie verlassen" at bounding box center [1054, 23] width 99 height 15
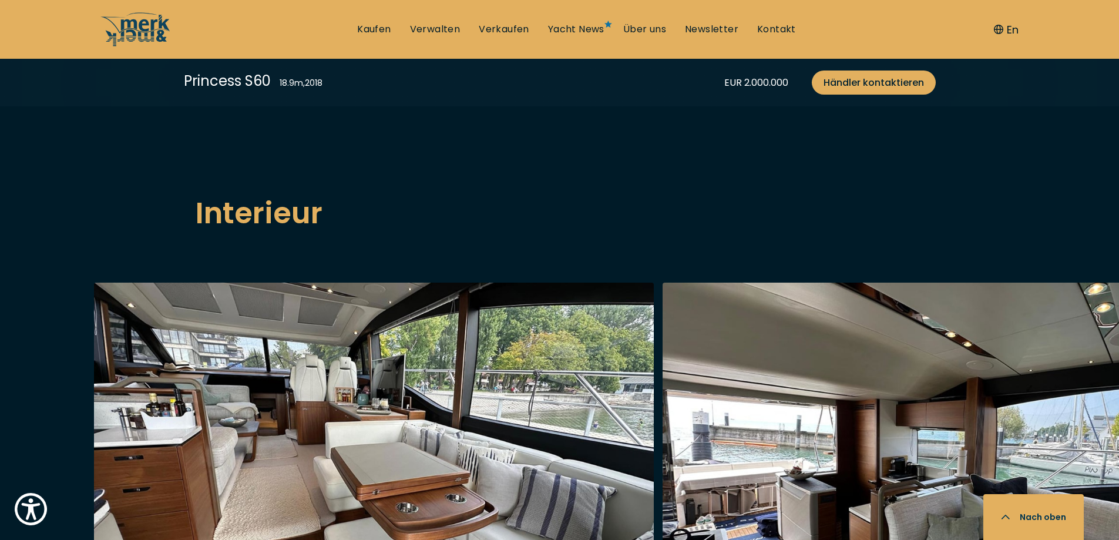
scroll to position [1880, 0]
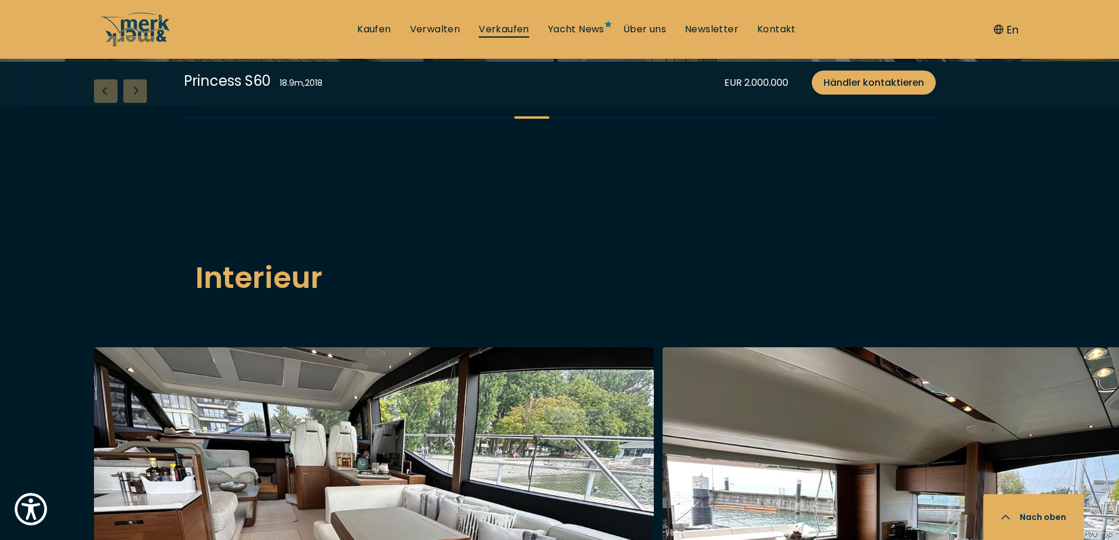
click at [498, 30] on link "Verkaufen" at bounding box center [504, 29] width 51 height 13
select select "sell"
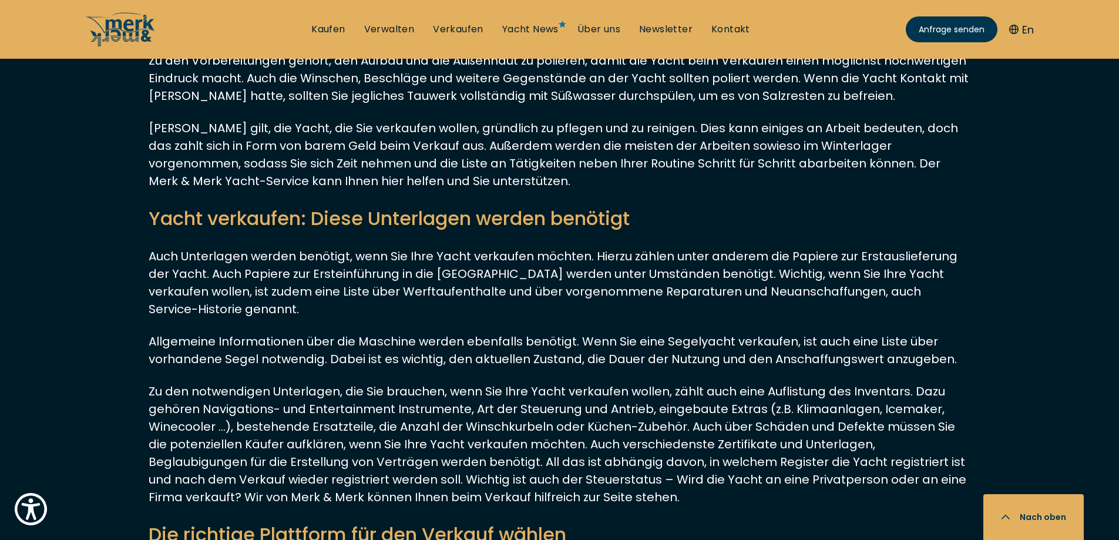
scroll to position [3407, 0]
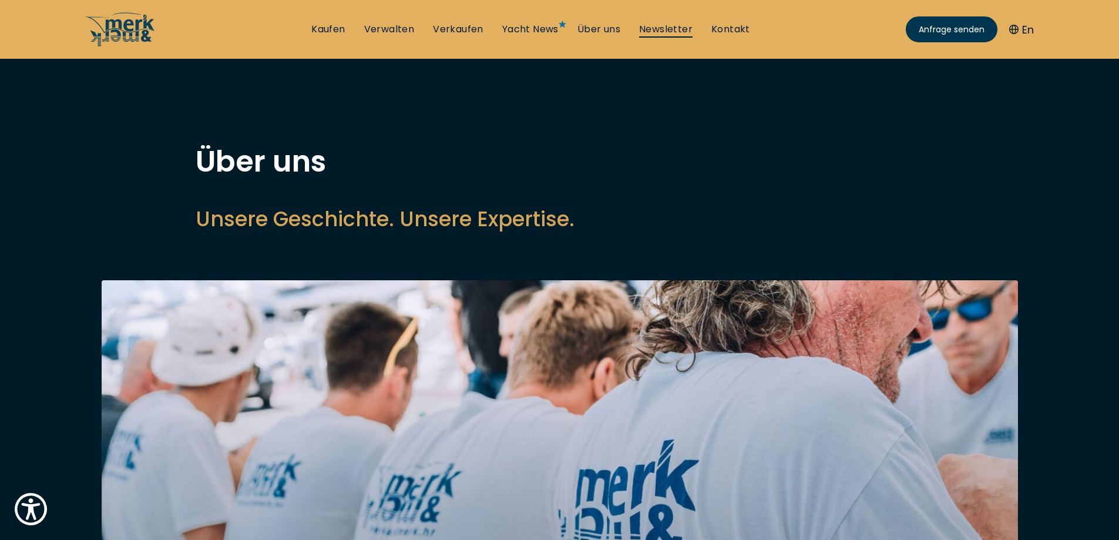
click at [654, 31] on link "Newsletter" at bounding box center [665, 29] width 53 height 13
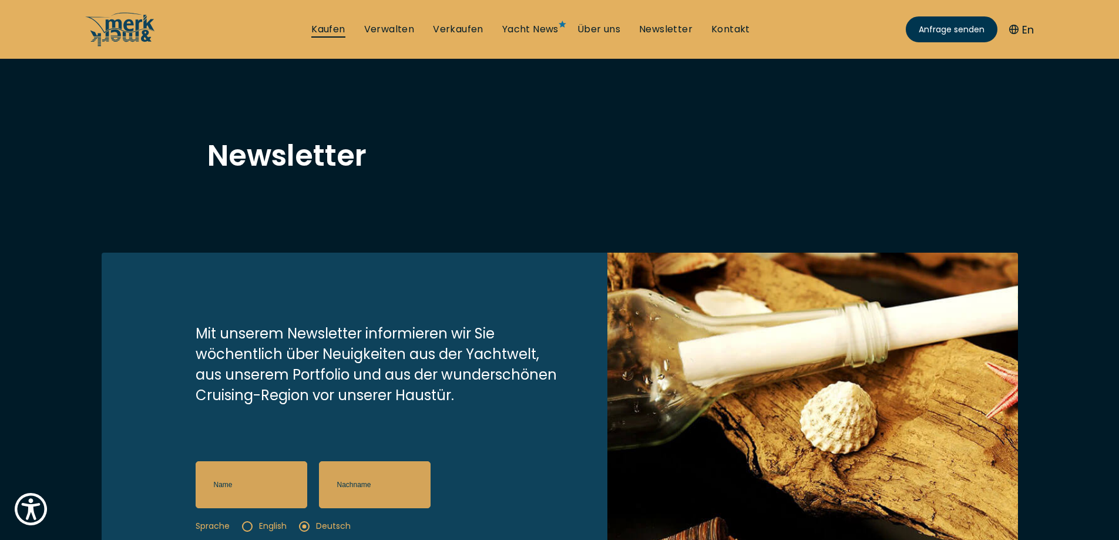
click at [328, 32] on link "Kaufen" at bounding box center [327, 29] width 33 height 13
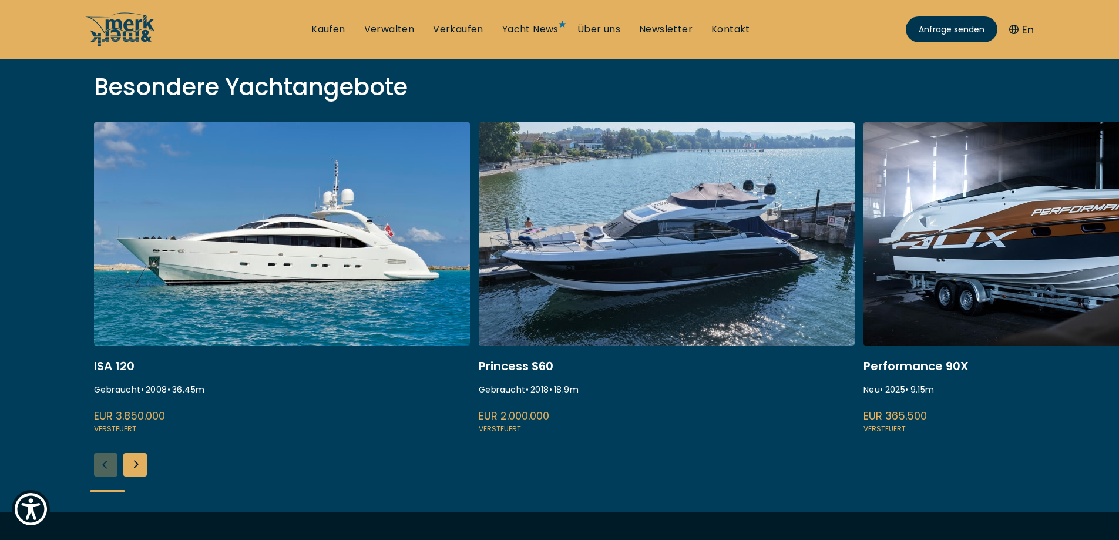
scroll to position [470, 0]
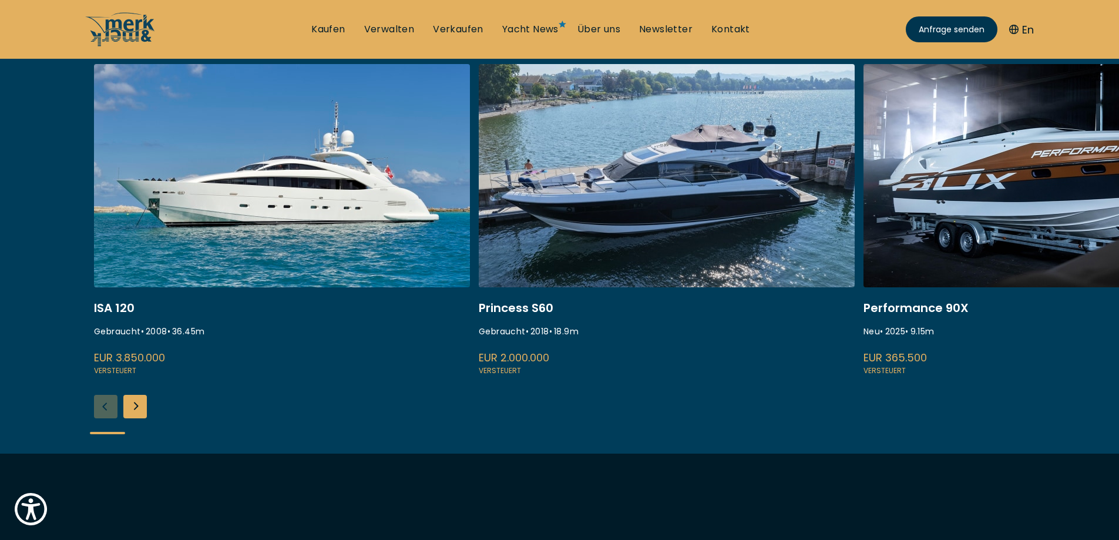
click at [689, 166] on link at bounding box center [667, 220] width 376 height 313
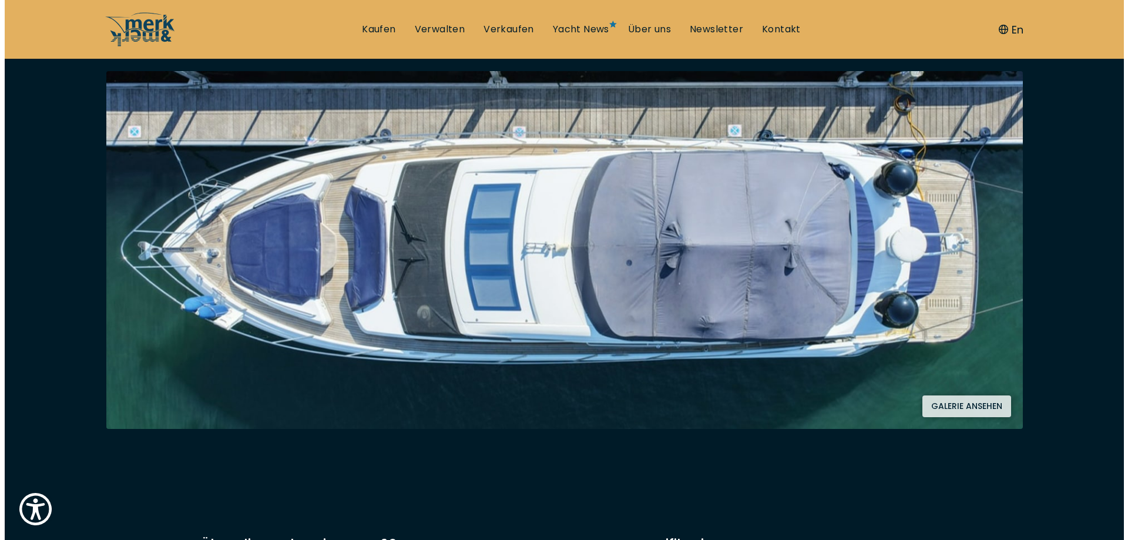
scroll to position [235, 0]
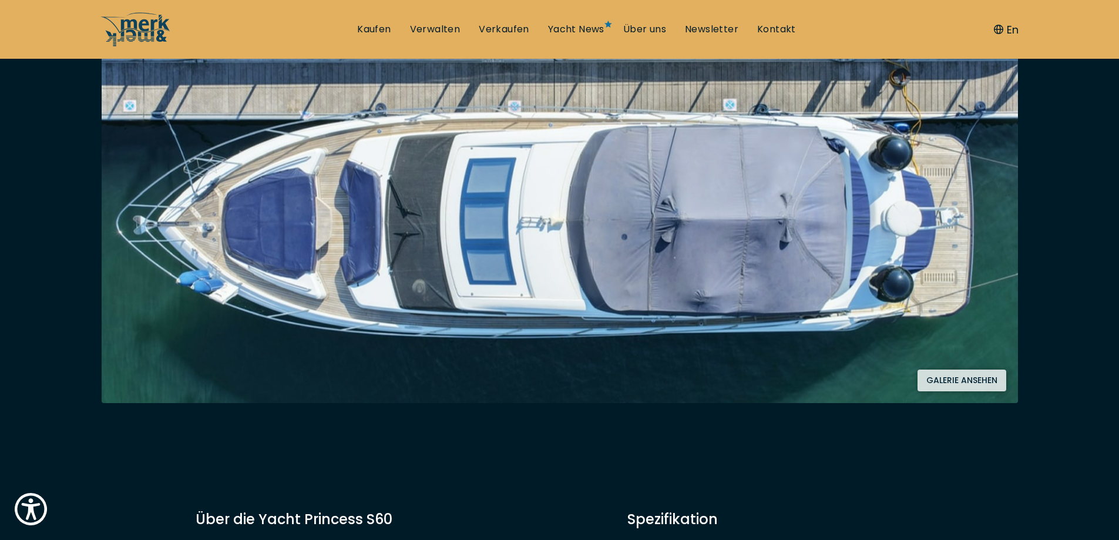
click at [967, 384] on button "Galerie ansehen" at bounding box center [962, 381] width 89 height 22
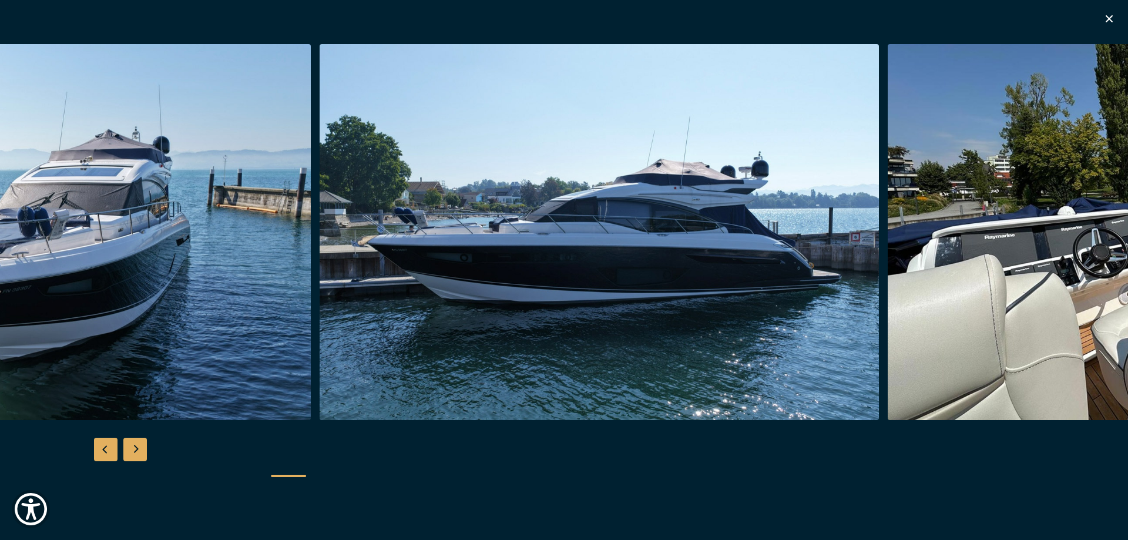
click at [642, 317] on img "button" at bounding box center [600, 232] width 560 height 376
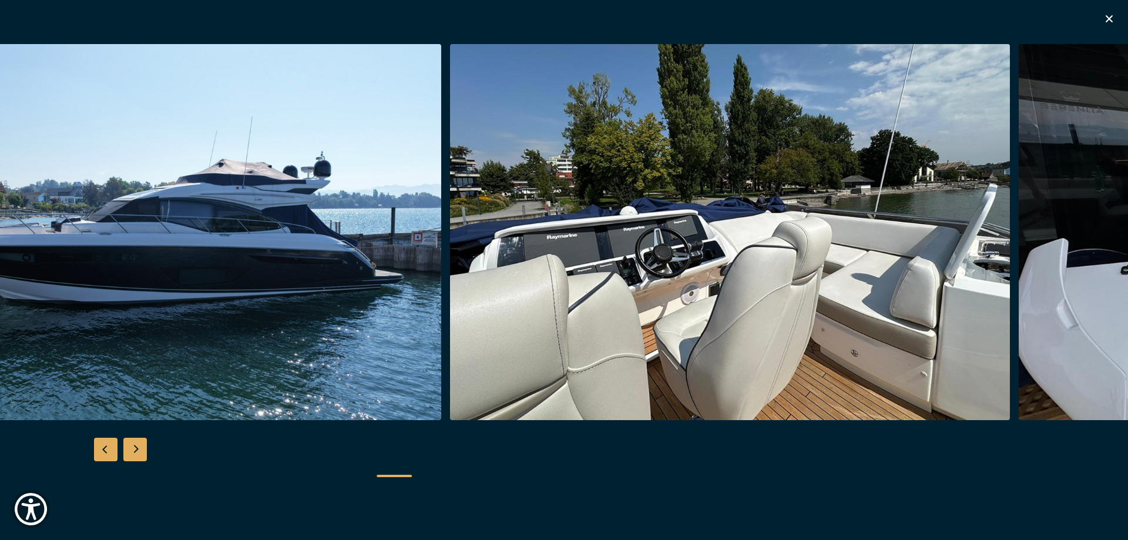
click at [592, 295] on img "button" at bounding box center [730, 232] width 560 height 376
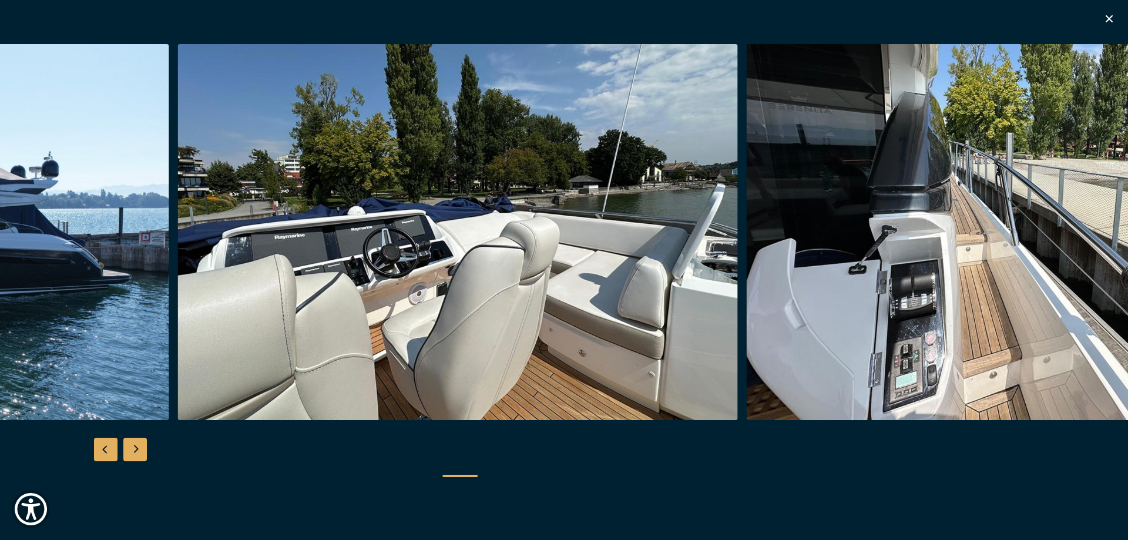
click at [687, 328] on img "button" at bounding box center [458, 232] width 560 height 376
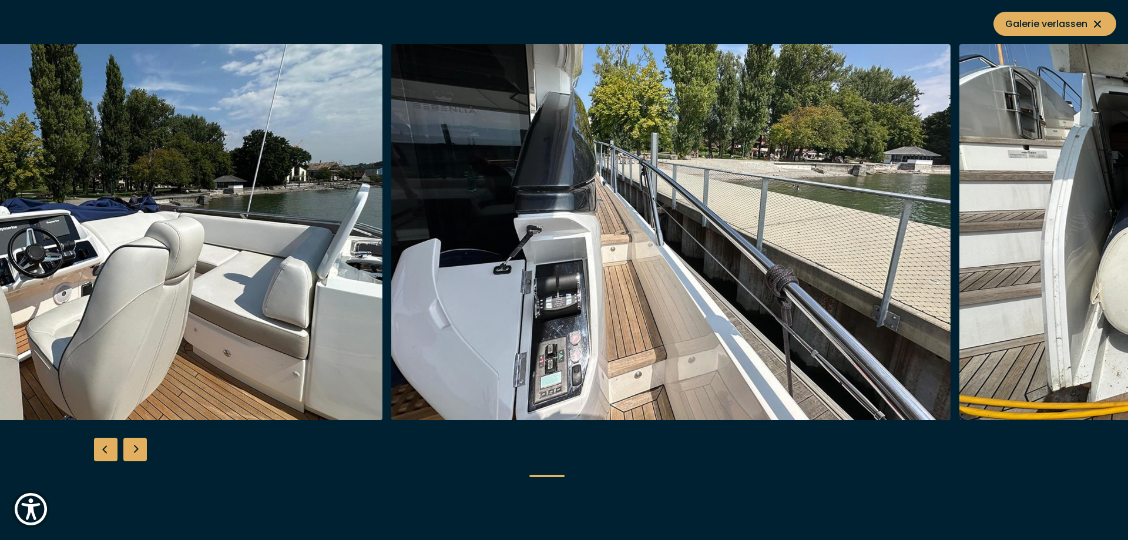
click at [580, 317] on img "button" at bounding box center [671, 232] width 560 height 376
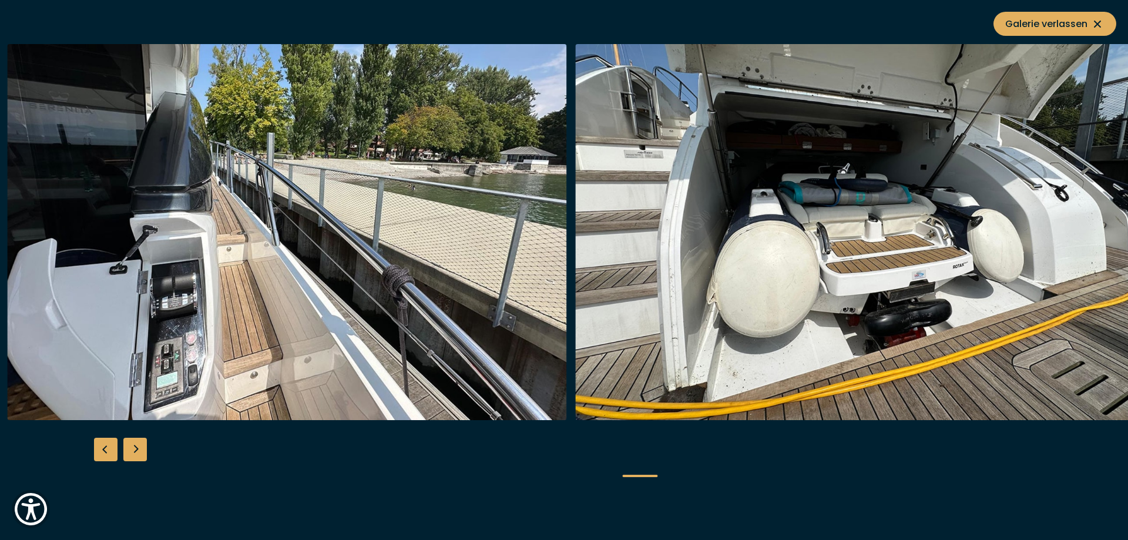
click at [399, 311] on img "button" at bounding box center [287, 232] width 560 height 376
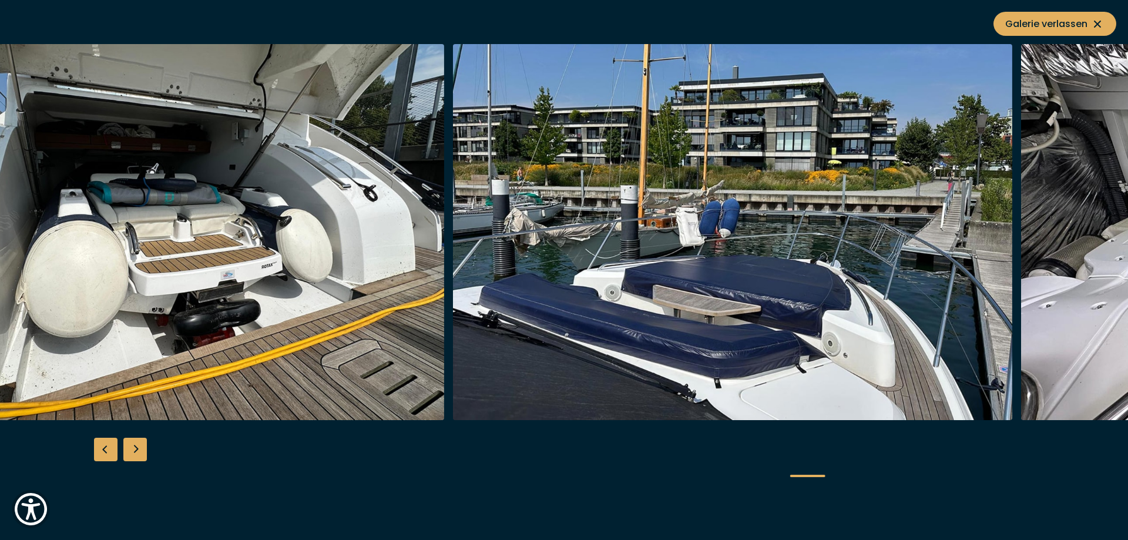
click at [357, 291] on img "button" at bounding box center [164, 232] width 560 height 376
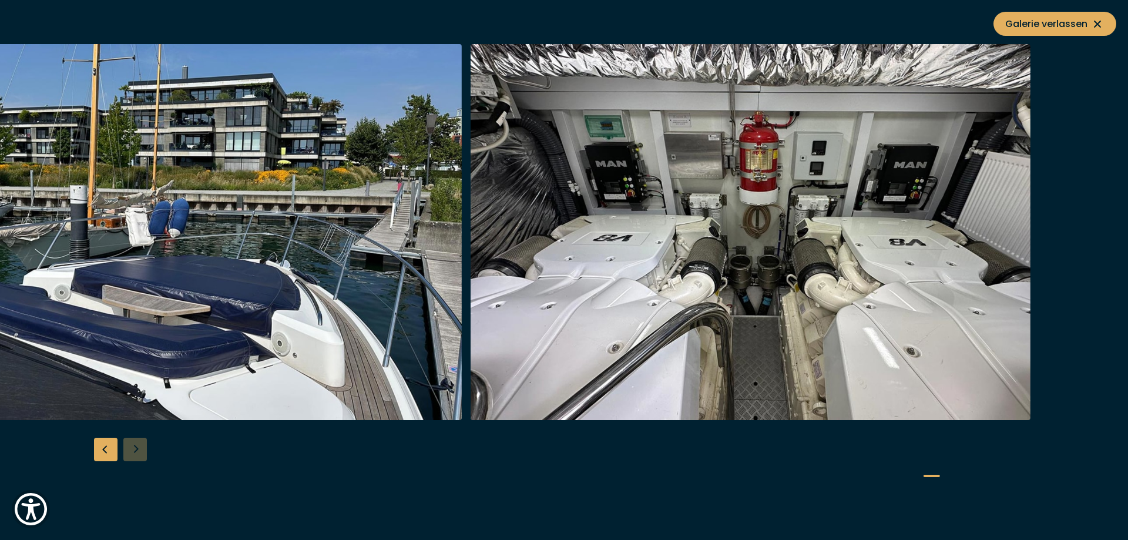
click at [286, 290] on img "button" at bounding box center [182, 232] width 560 height 376
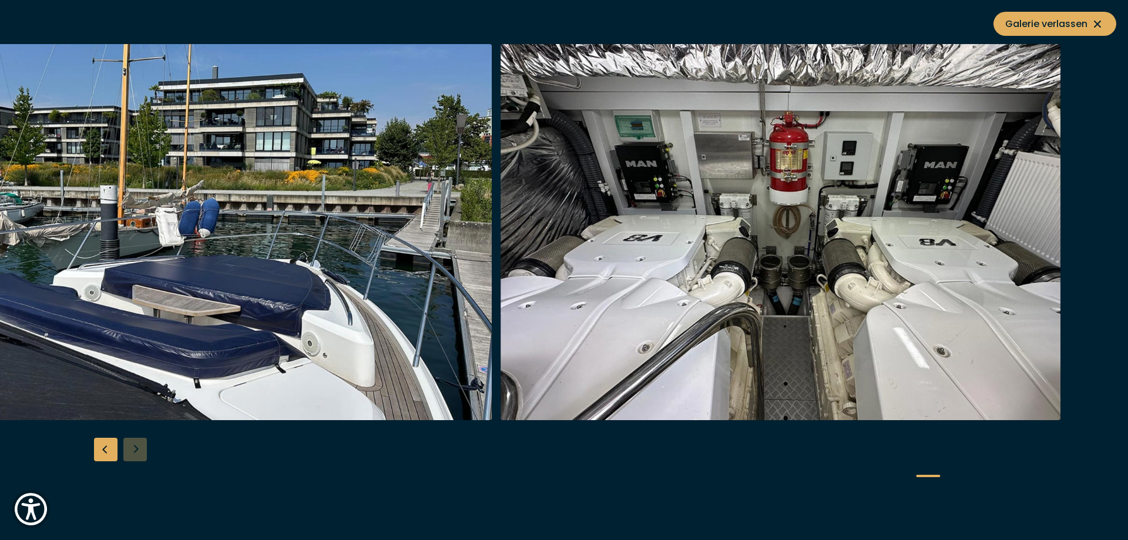
click at [514, 274] on img "button" at bounding box center [781, 232] width 560 height 376
